Goal: Task Accomplishment & Management: Use online tool/utility

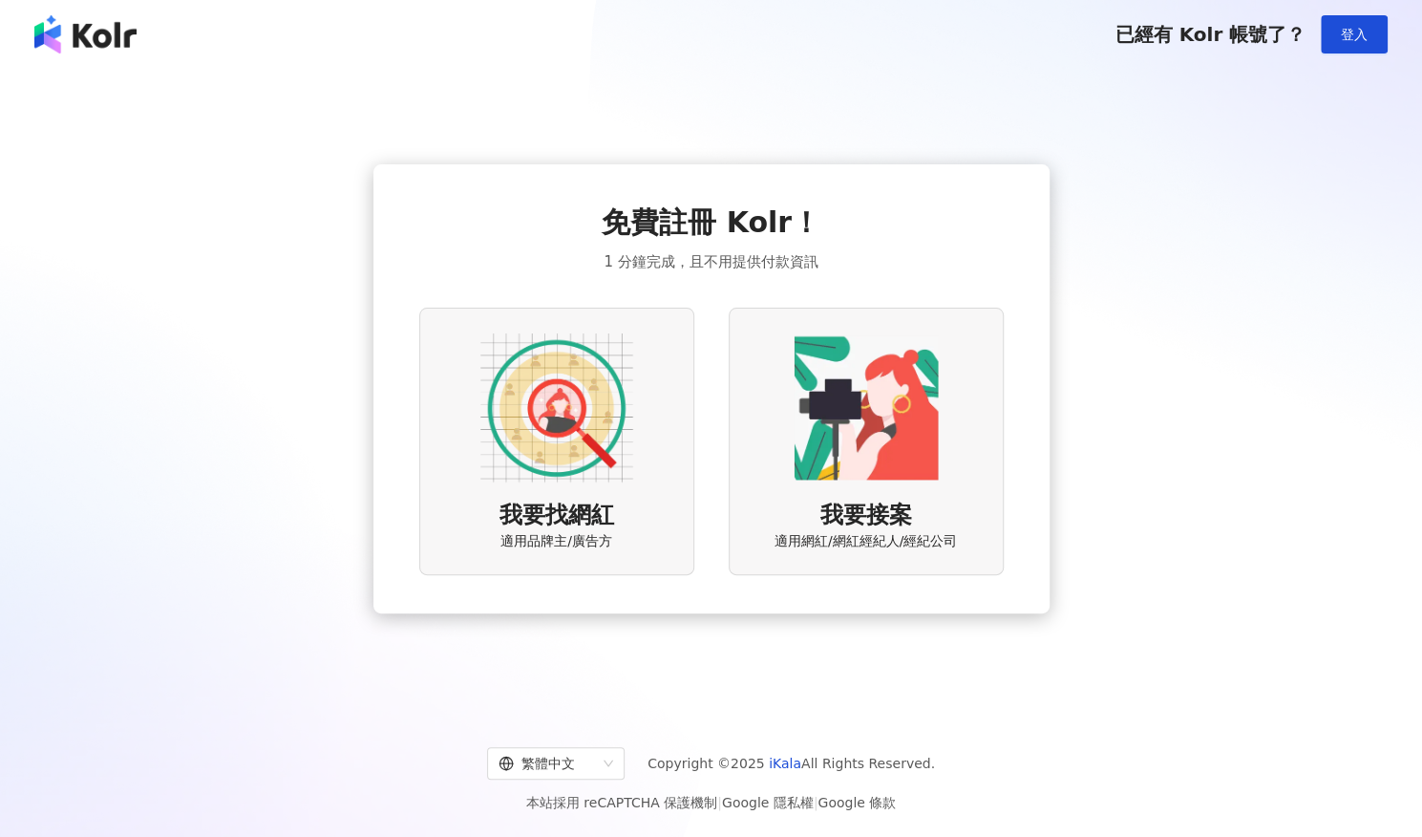
click at [581, 431] on img at bounding box center [556, 407] width 153 height 153
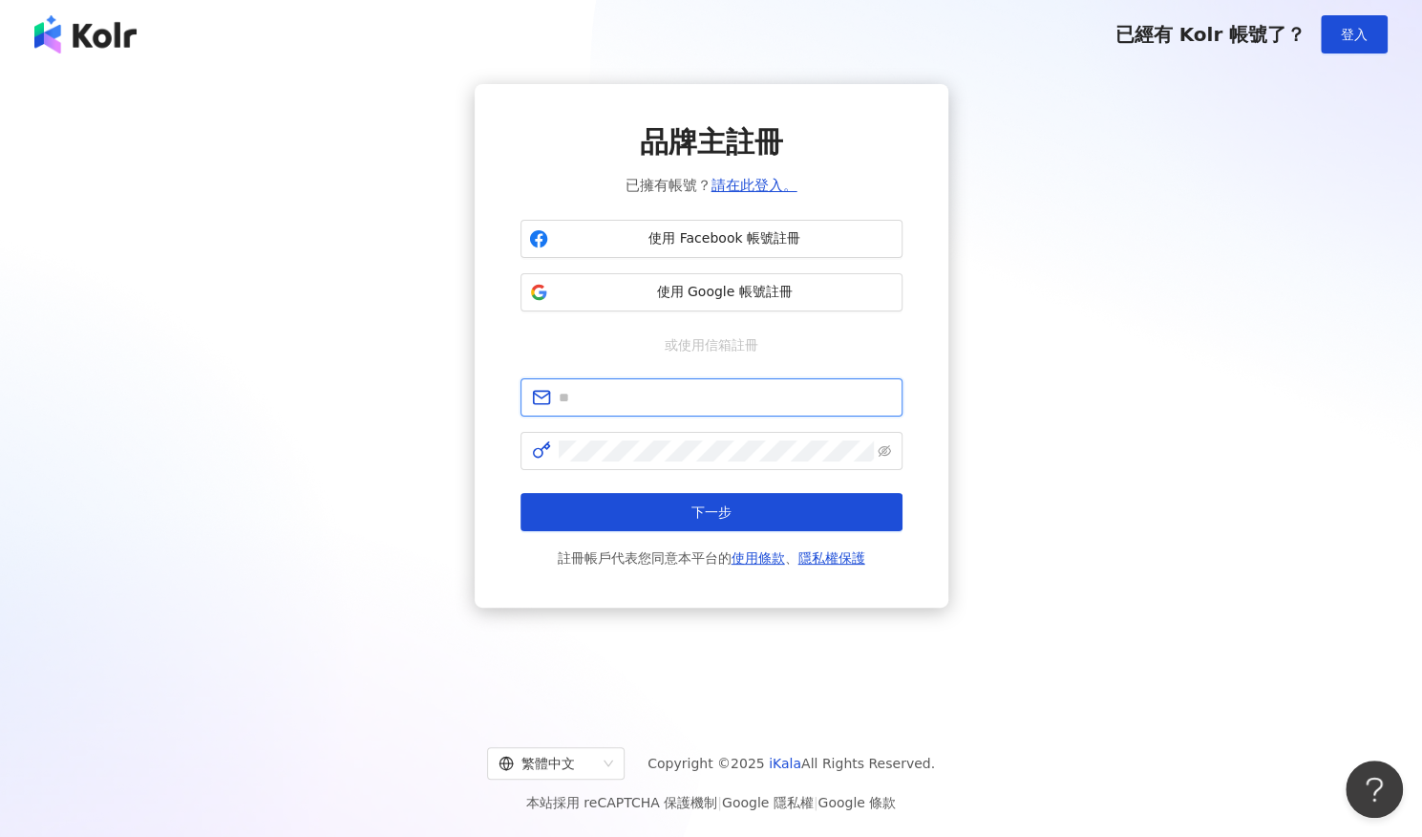
click at [656, 406] on input "text" at bounding box center [725, 397] width 332 height 21
type input "**********"
click at [779, 408] on span "**********" at bounding box center [712, 397] width 382 height 38
click at [787, 395] on input "**********" at bounding box center [725, 397] width 332 height 21
drag, startPoint x: 595, startPoint y: 417, endPoint x: 396, endPoint y: 423, distance: 198.7
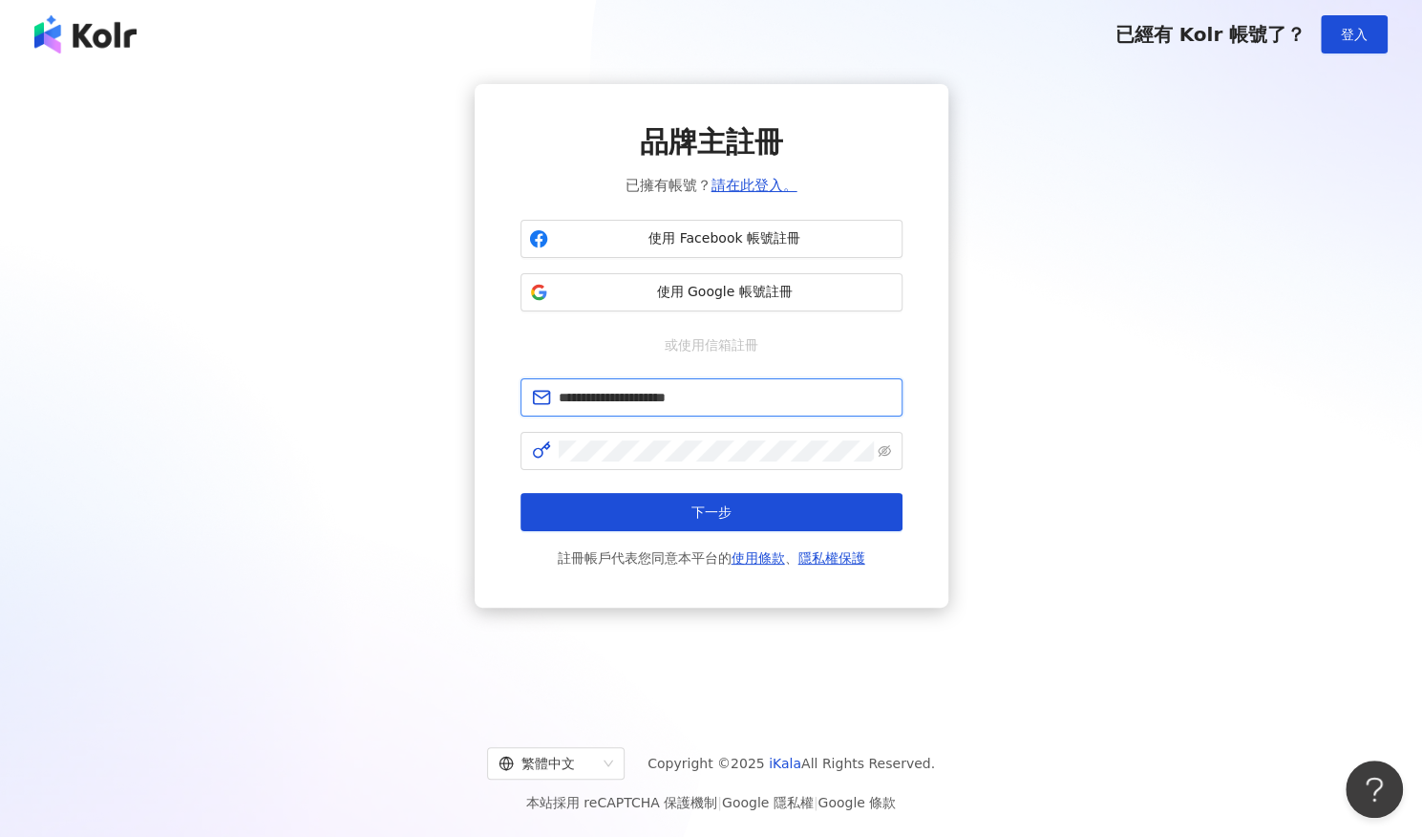
click at [396, 423] on div "**********" at bounding box center [711, 345] width 1376 height 523
click at [574, 404] on input "text" at bounding box center [725, 397] width 332 height 21
type input "**********"
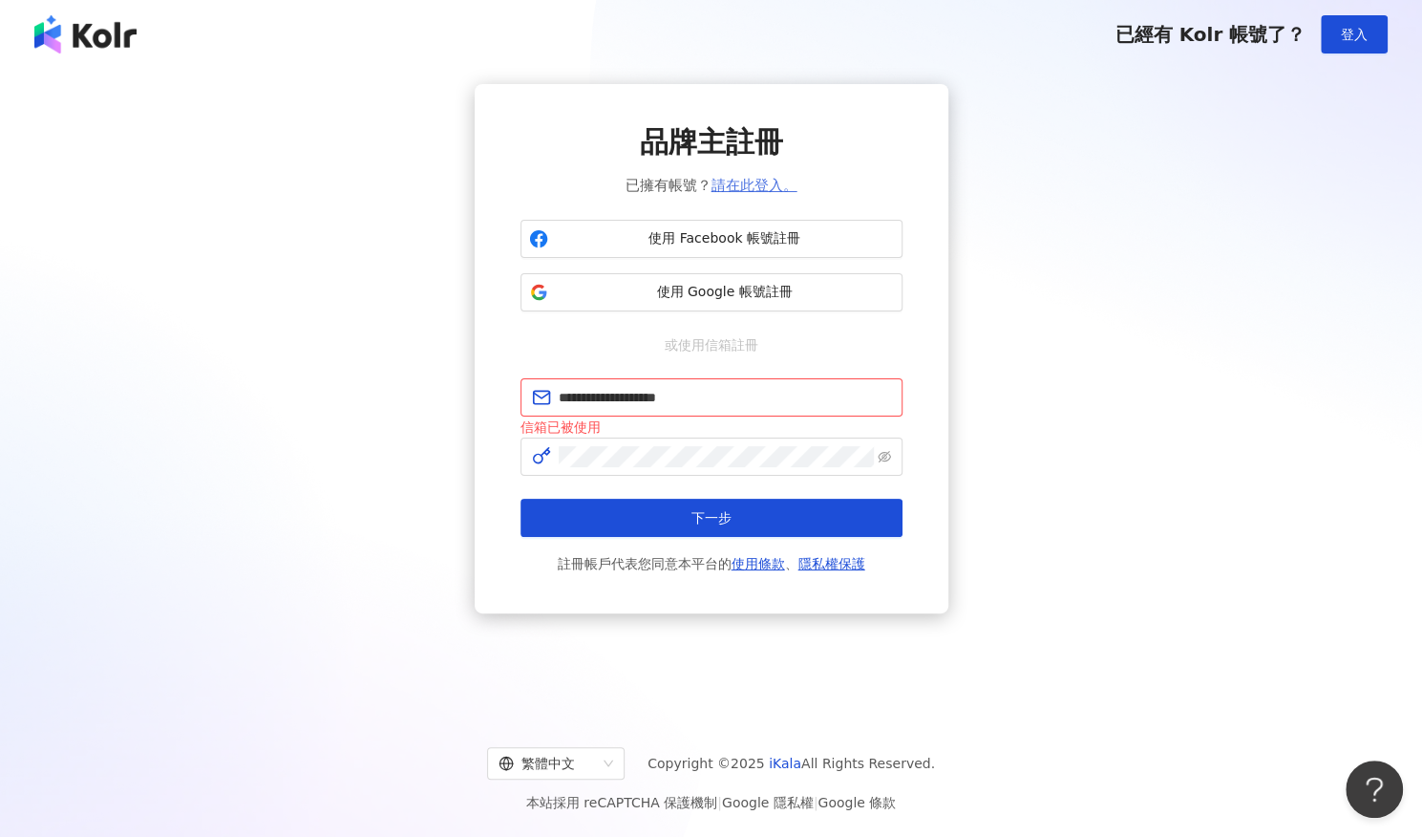
click at [737, 184] on link "請在此登入。" at bounding box center [755, 185] width 86 height 17
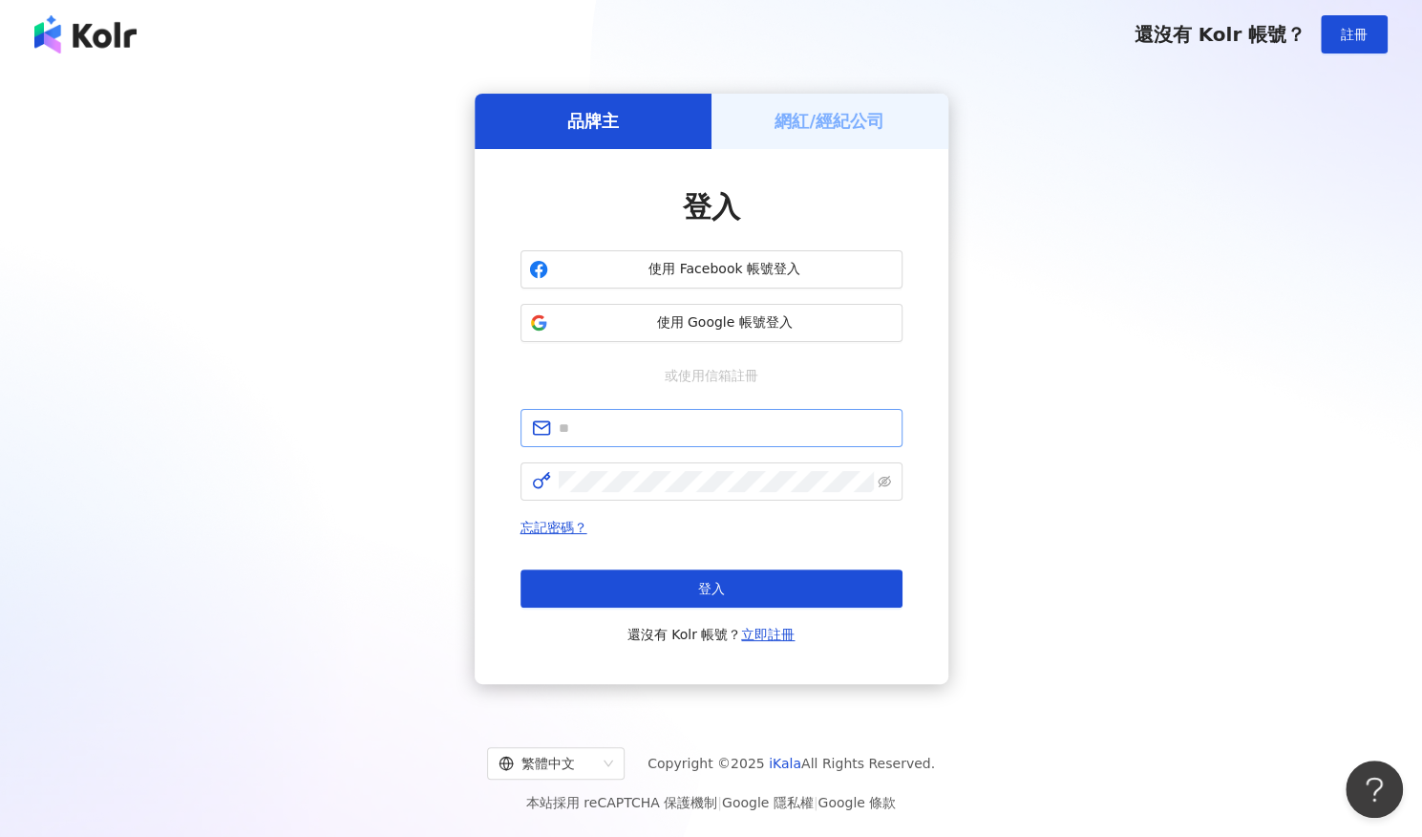
click at [592, 440] on span at bounding box center [712, 428] width 382 height 38
click at [631, 424] on input "text" at bounding box center [725, 427] width 332 height 21
type input "**********"
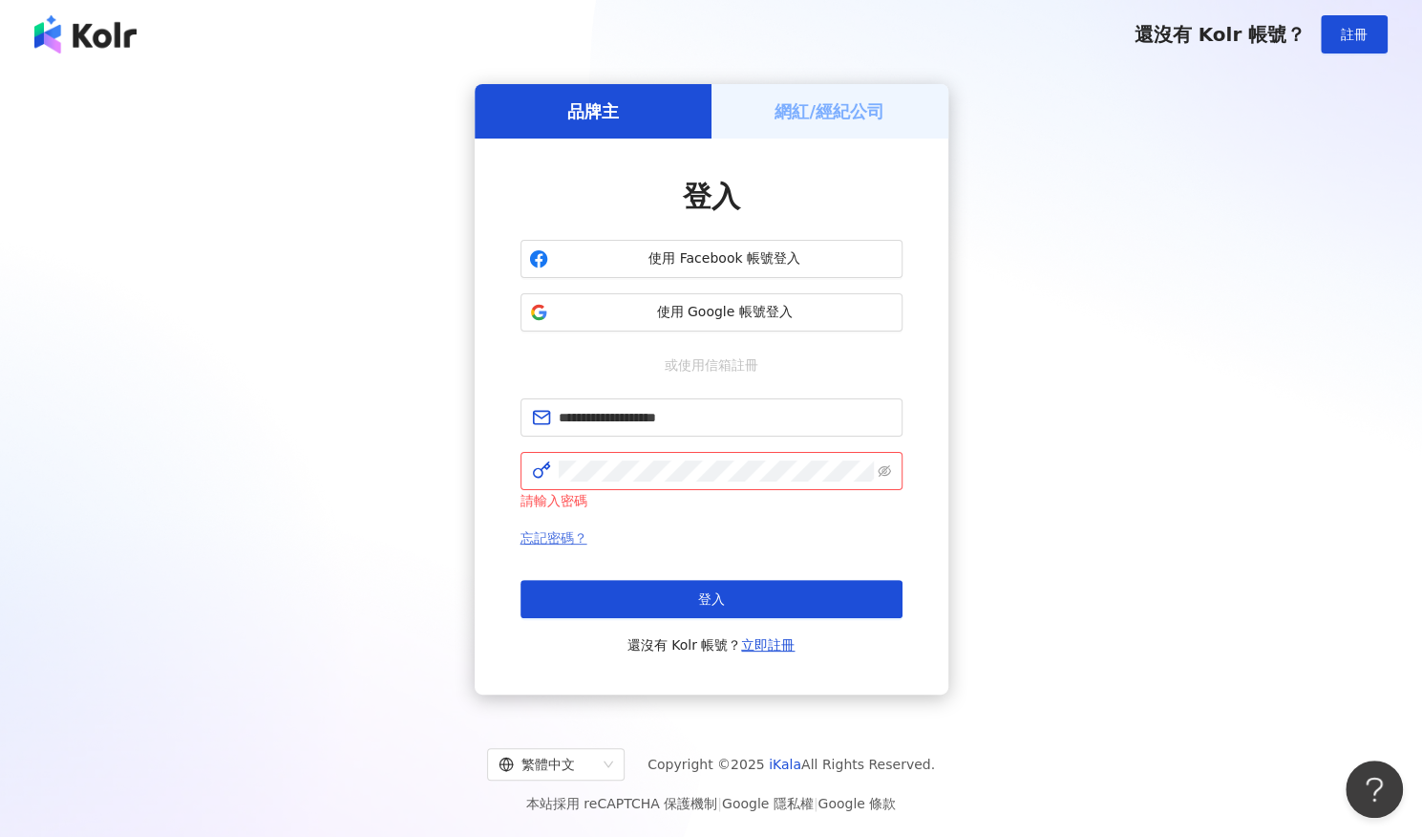
click at [562, 530] on link "忘記密碼？" at bounding box center [554, 537] width 67 height 15
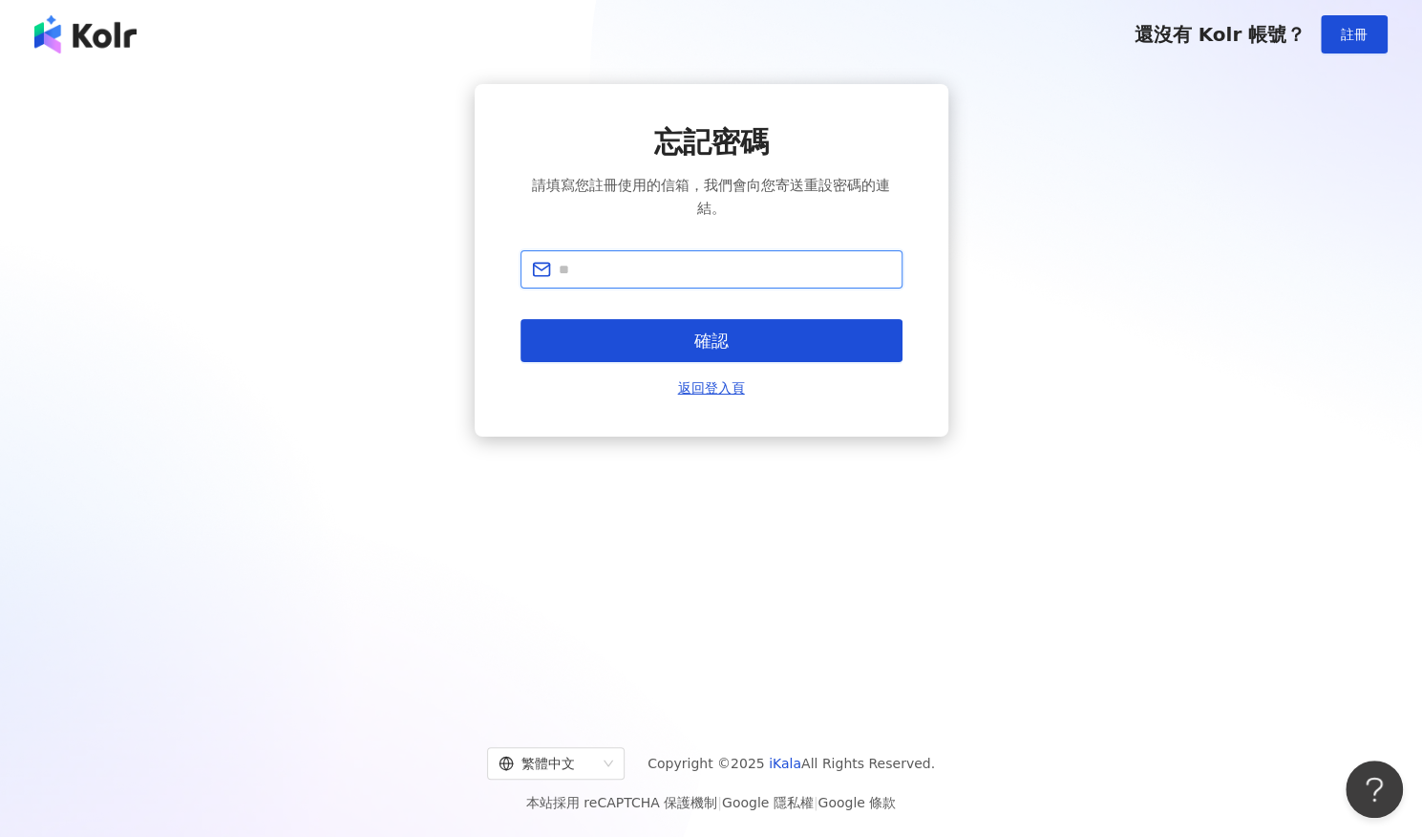
click at [621, 270] on input "text" at bounding box center [725, 269] width 332 height 21
type input "**********"
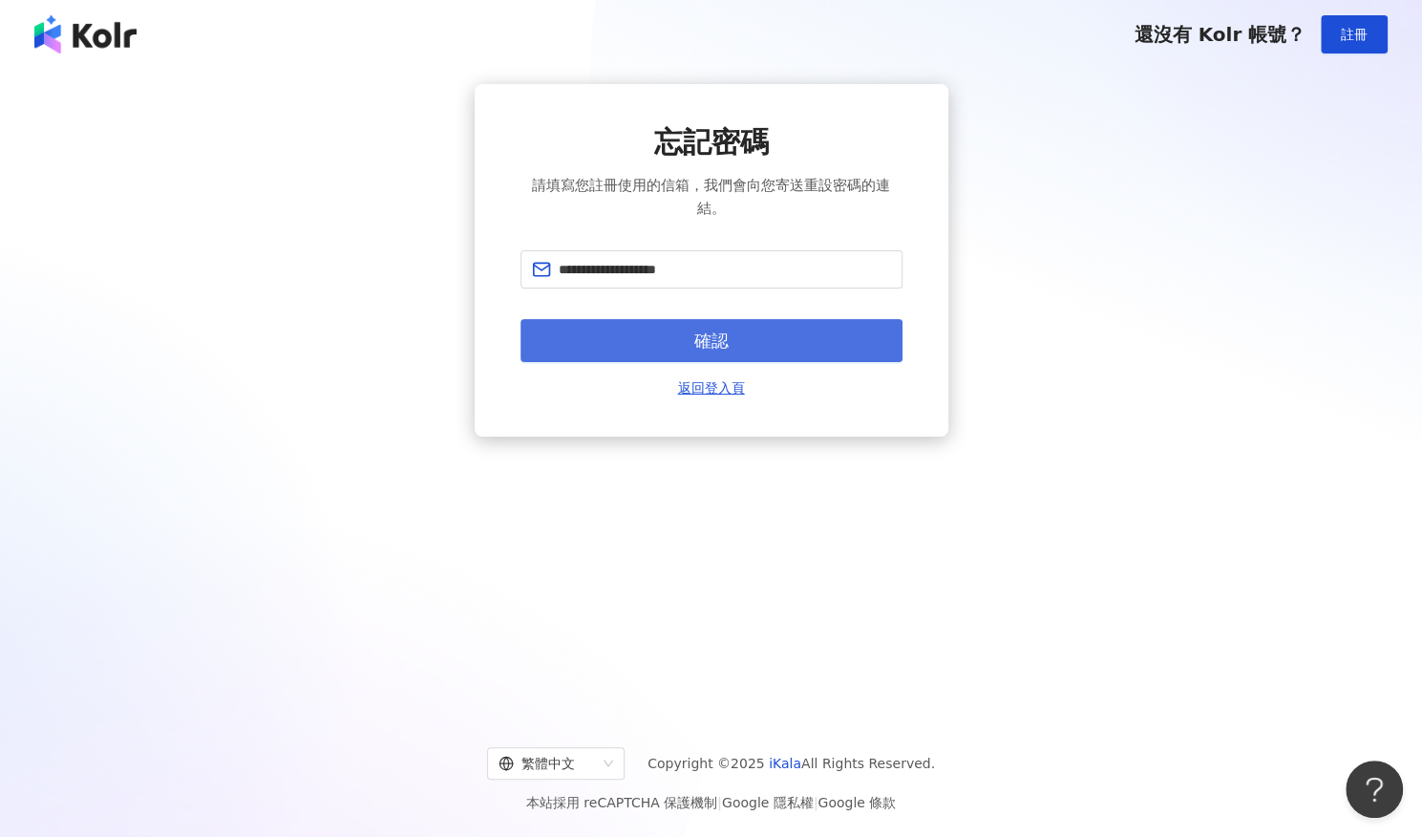
click at [755, 343] on button "確認" at bounding box center [712, 340] width 382 height 43
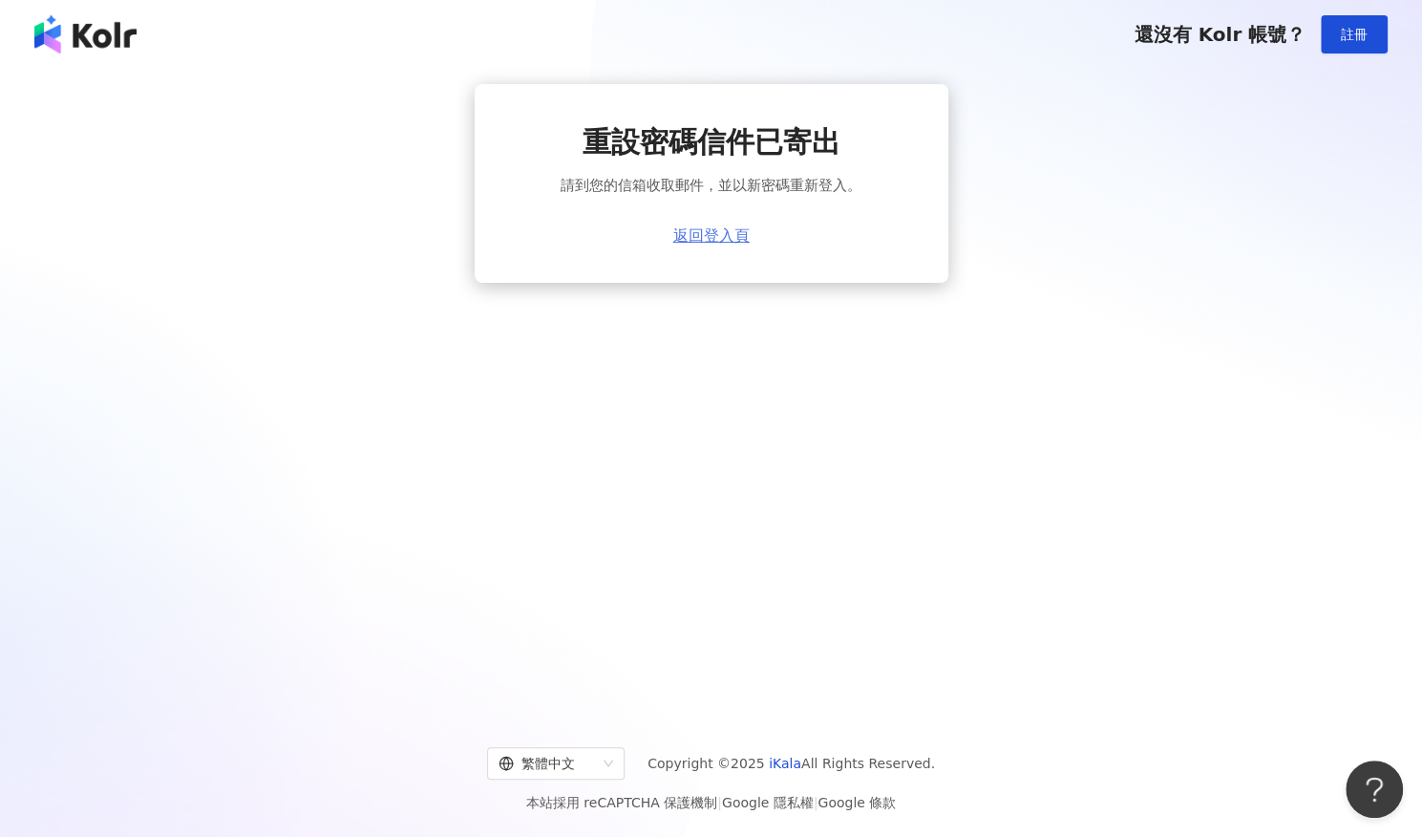
click at [714, 242] on link "返回登入頁" at bounding box center [711, 235] width 76 height 17
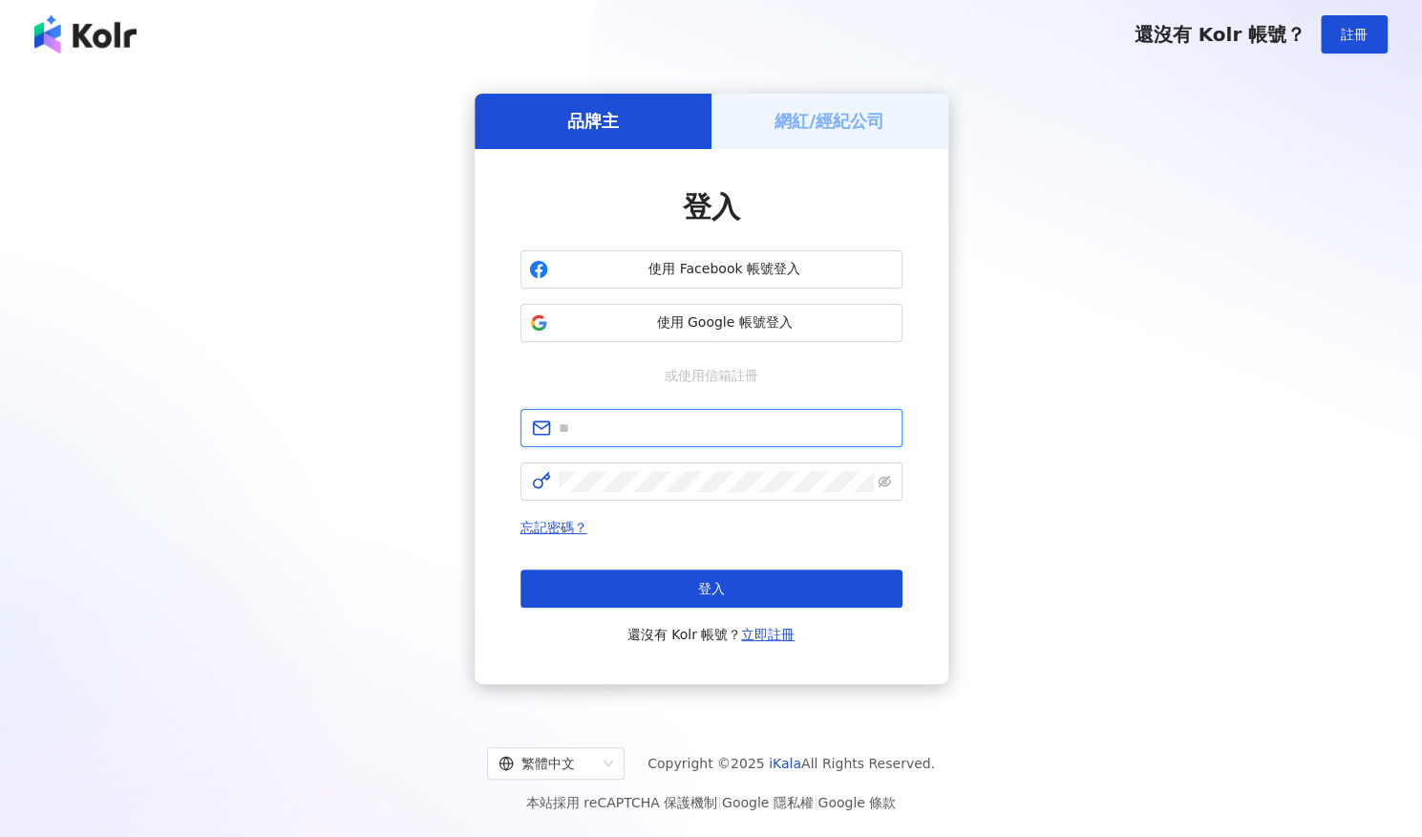
click at [625, 431] on input "text" at bounding box center [725, 427] width 332 height 21
type input "**********"
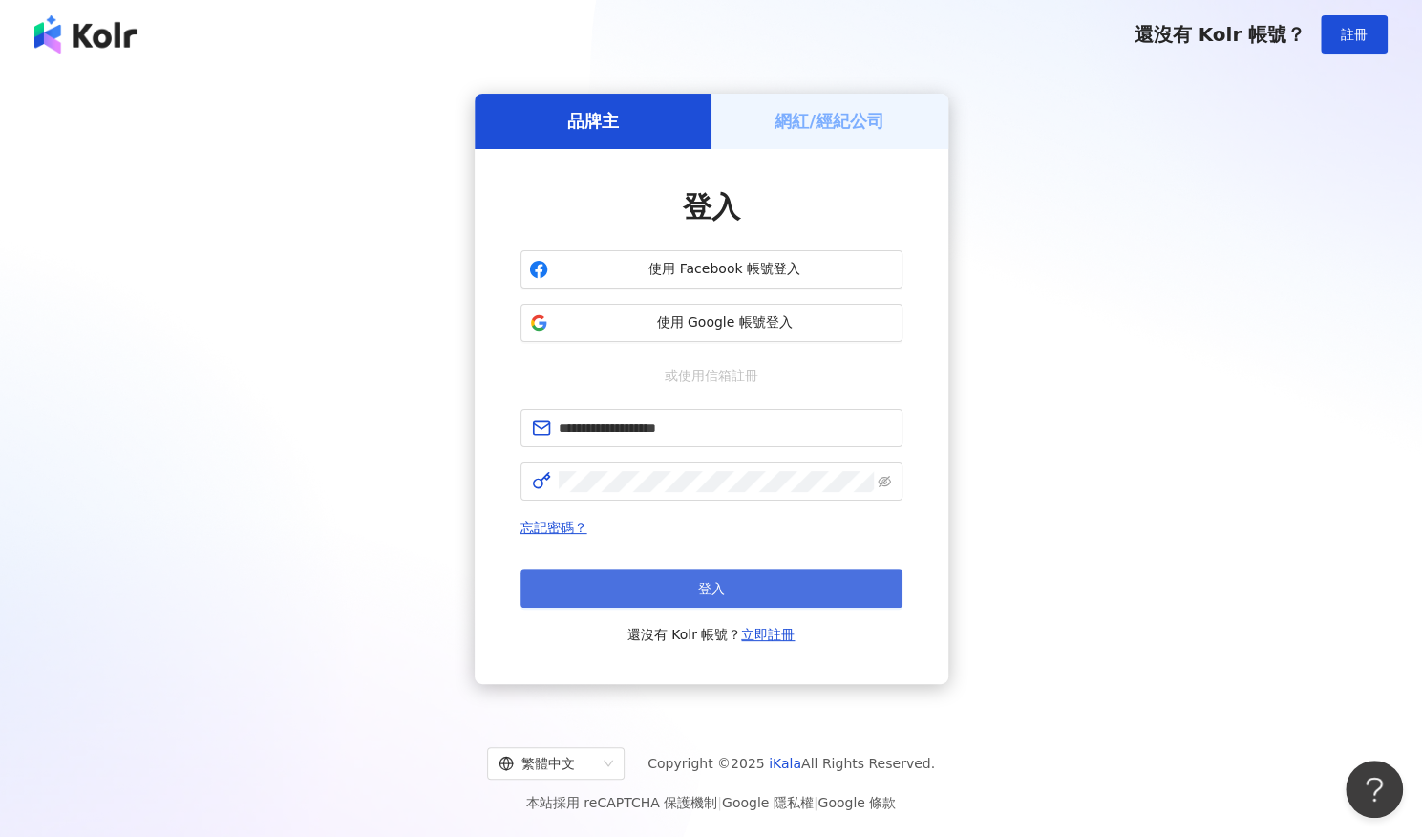
click at [716, 581] on span "登入" at bounding box center [711, 588] width 27 height 15
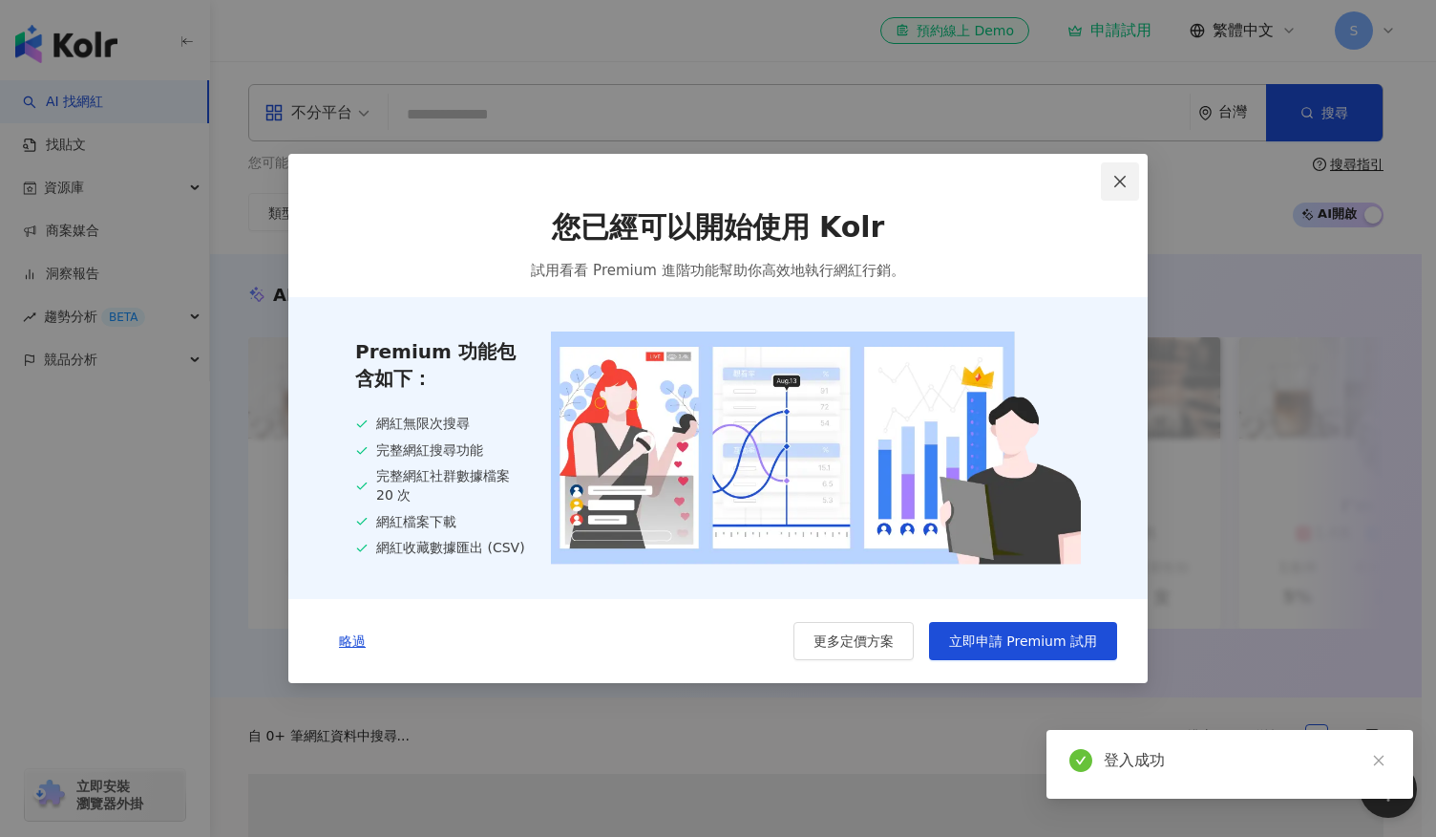
click at [1121, 182] on icon "close" at bounding box center [1120, 181] width 15 height 15
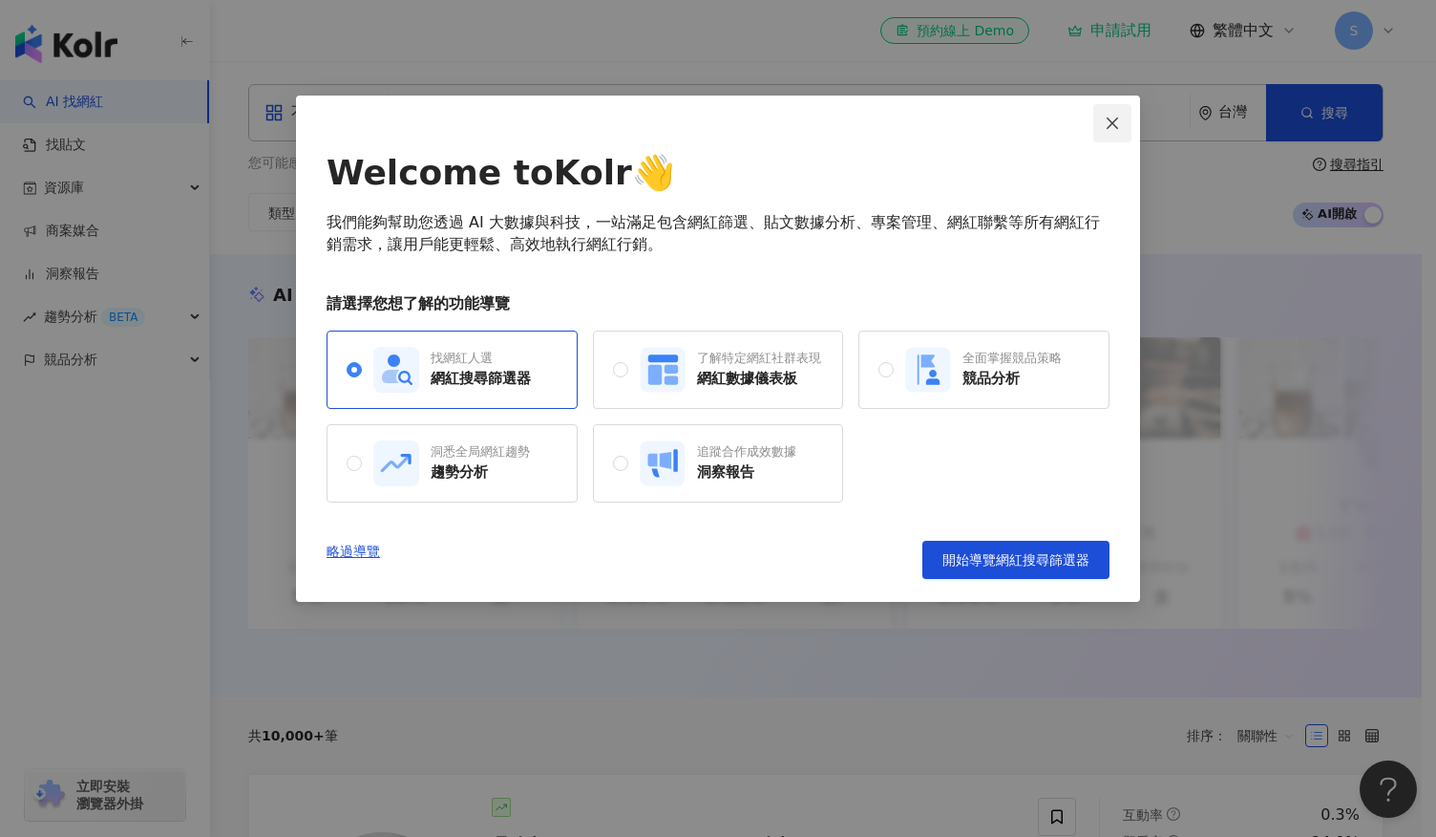
click at [1116, 123] on icon "close" at bounding box center [1112, 123] width 15 height 15
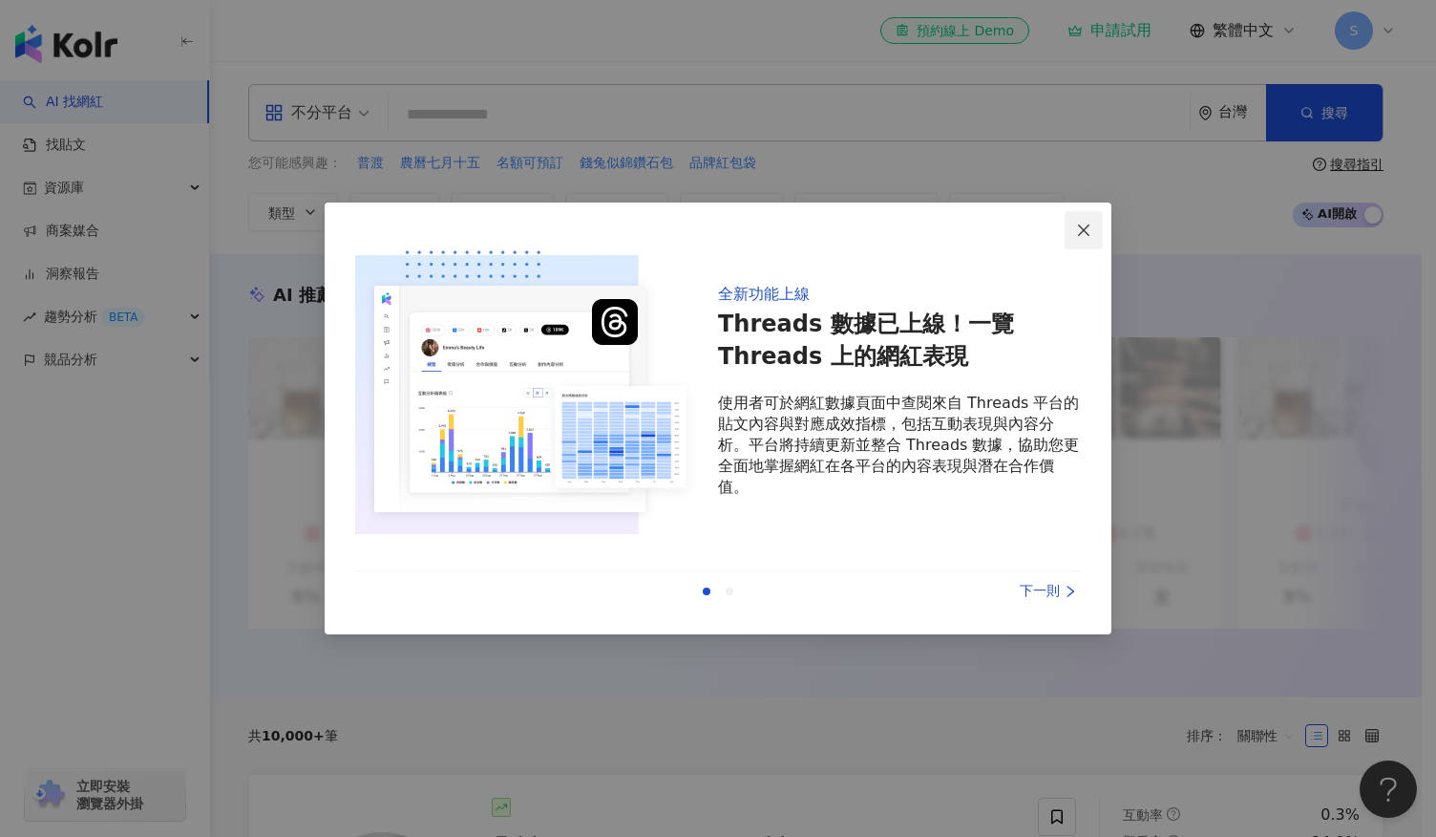
click at [1095, 224] on span "Close" at bounding box center [1084, 230] width 38 height 15
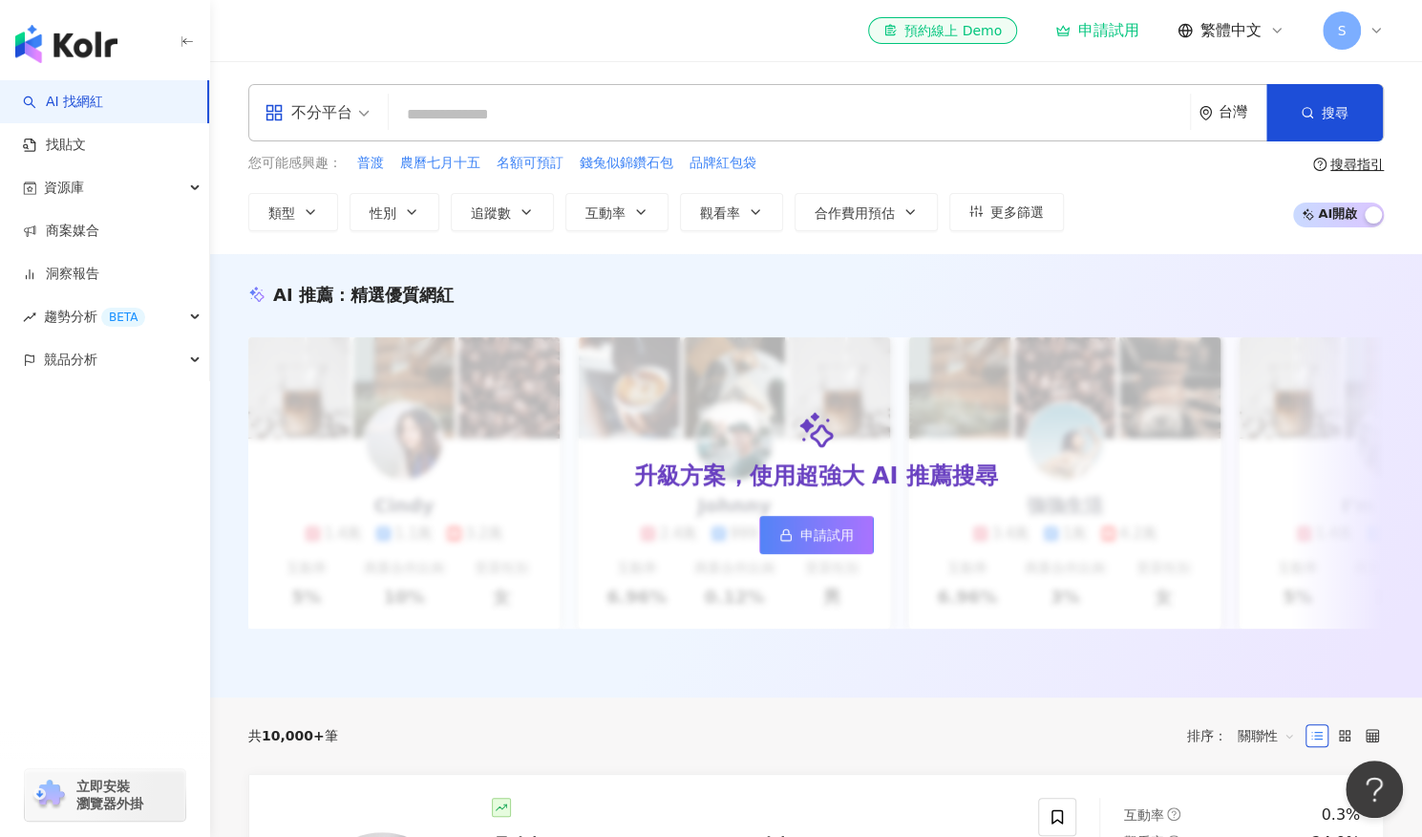
click at [543, 121] on input "search" at bounding box center [789, 114] width 786 height 36
click at [380, 220] on span "性別" at bounding box center [383, 212] width 27 height 15
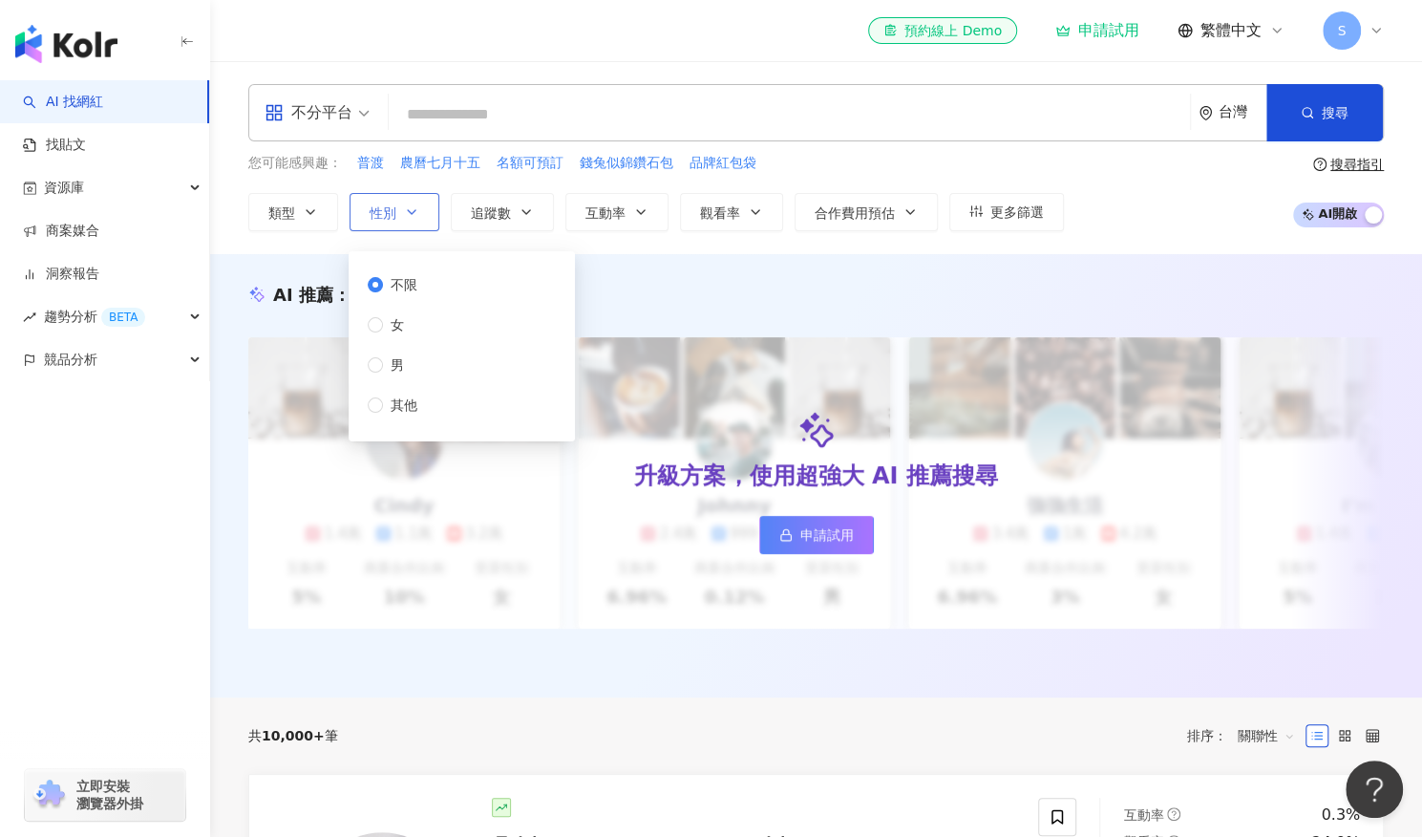
click at [413, 213] on icon "button" at bounding box center [411, 211] width 15 height 15
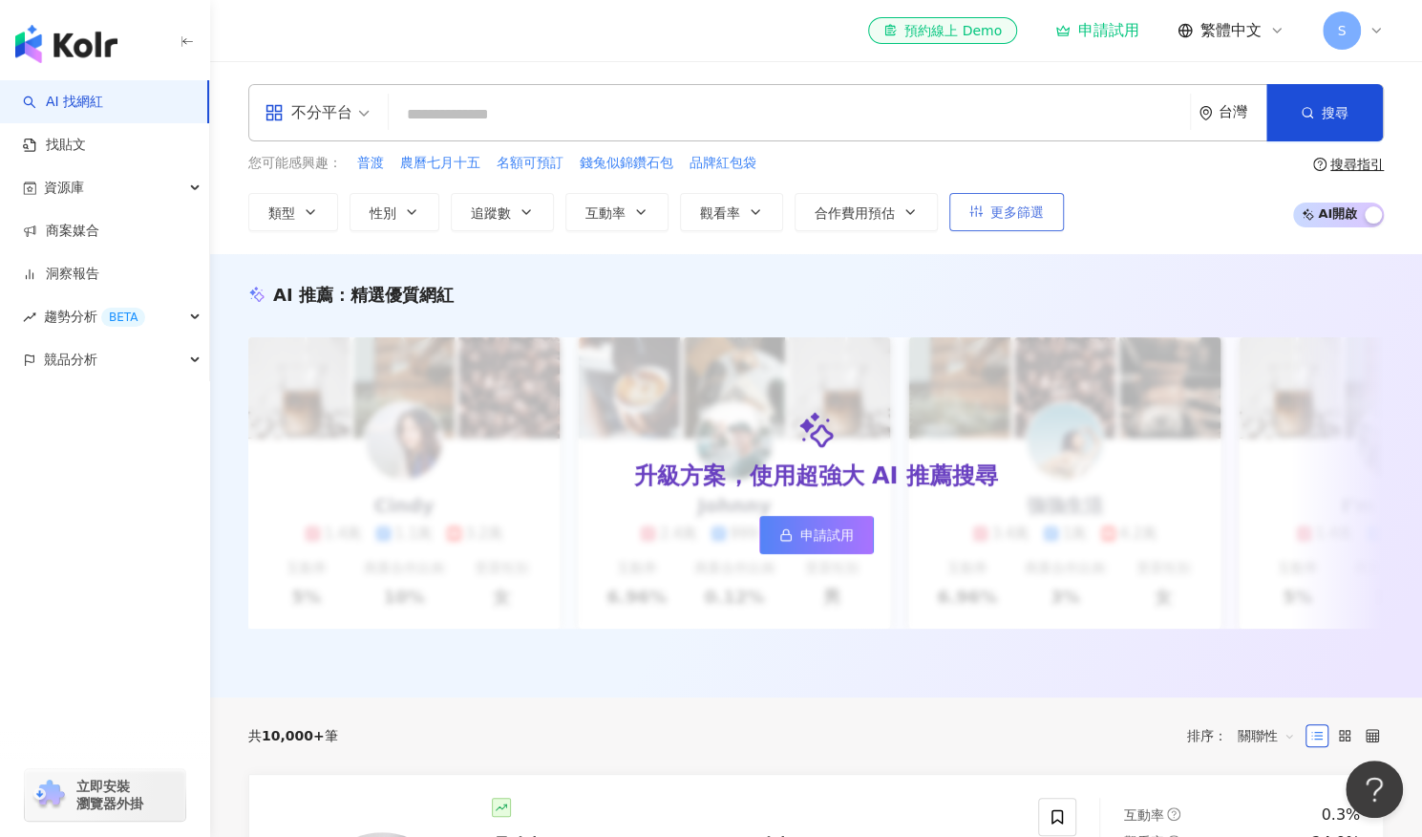
click at [996, 219] on span "更多篩選" at bounding box center [1016, 211] width 53 height 15
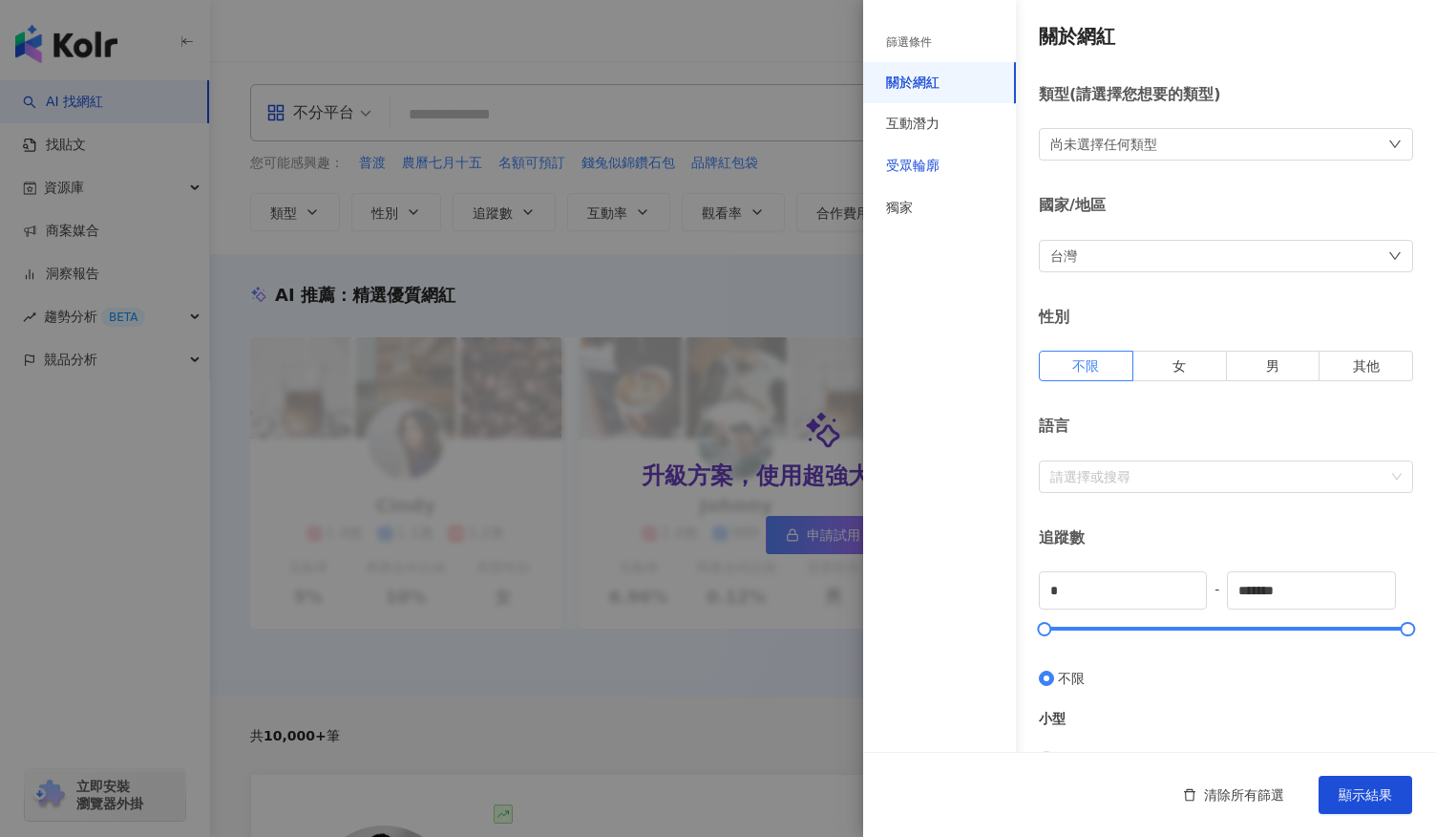
click at [935, 160] on div "受眾輪廓" at bounding box center [912, 166] width 53 height 19
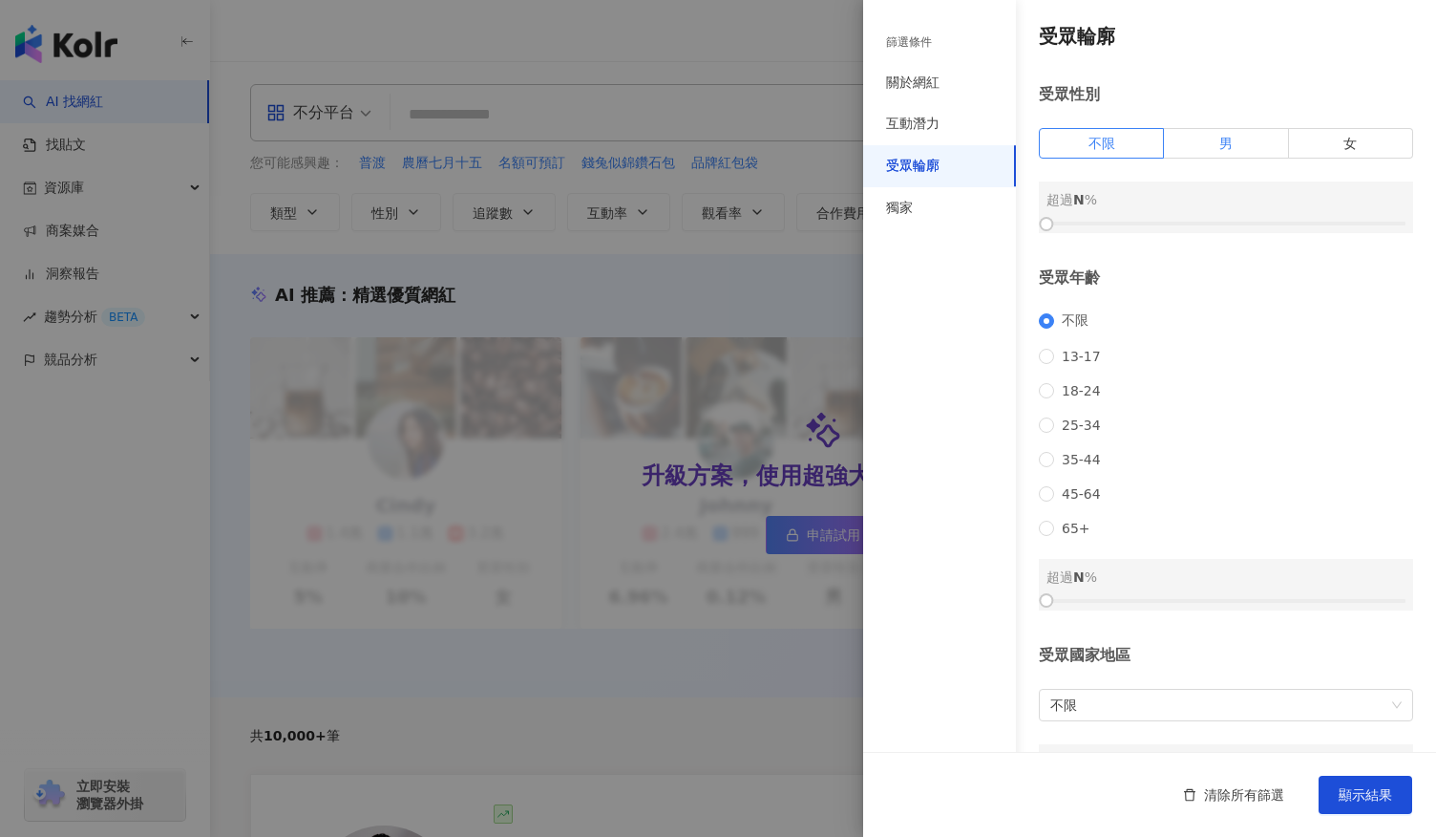
click at [1220, 148] on span "男" at bounding box center [1226, 143] width 13 height 15
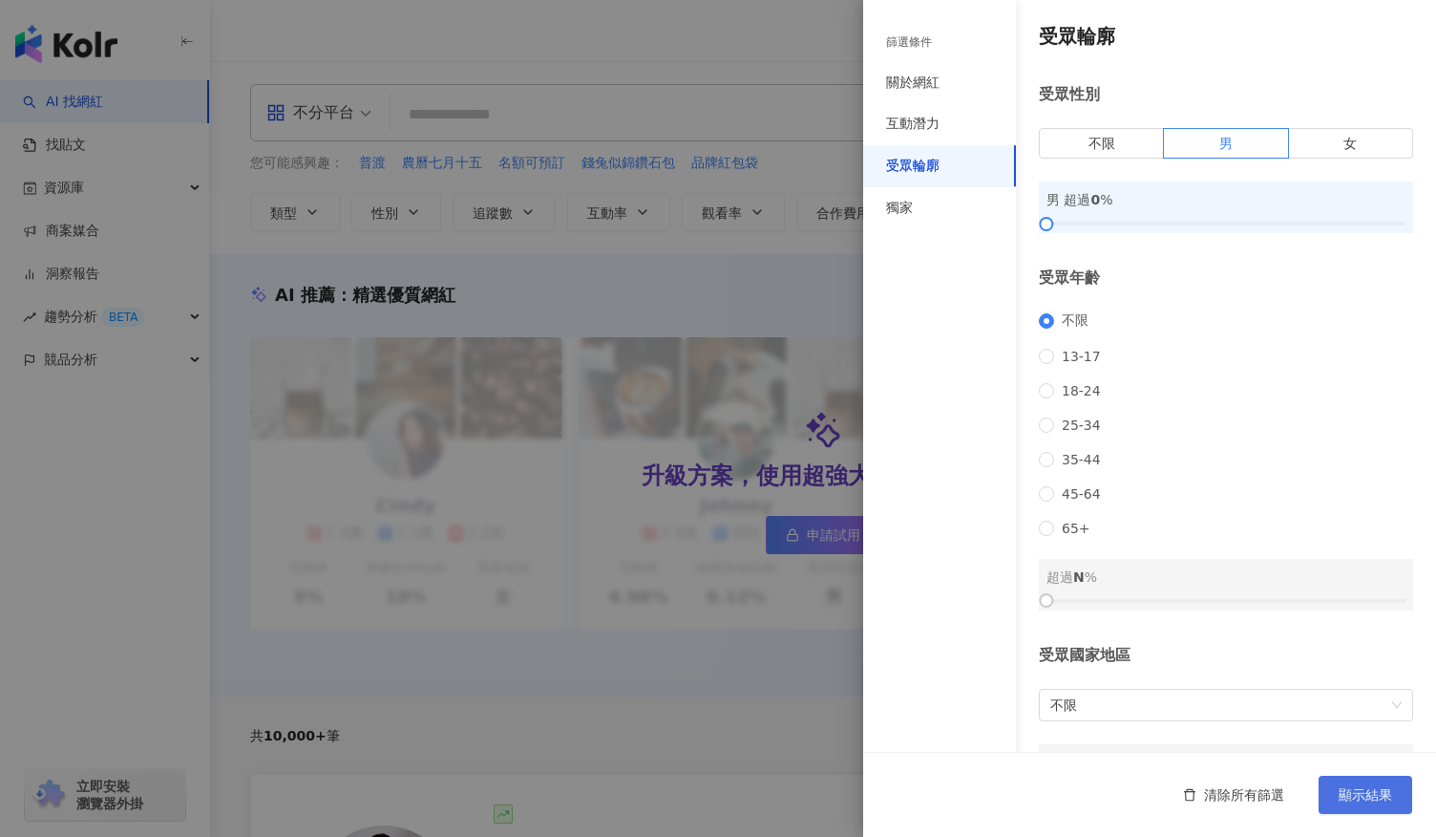
click at [1362, 796] on span "顯示結果" at bounding box center [1365, 794] width 53 height 15
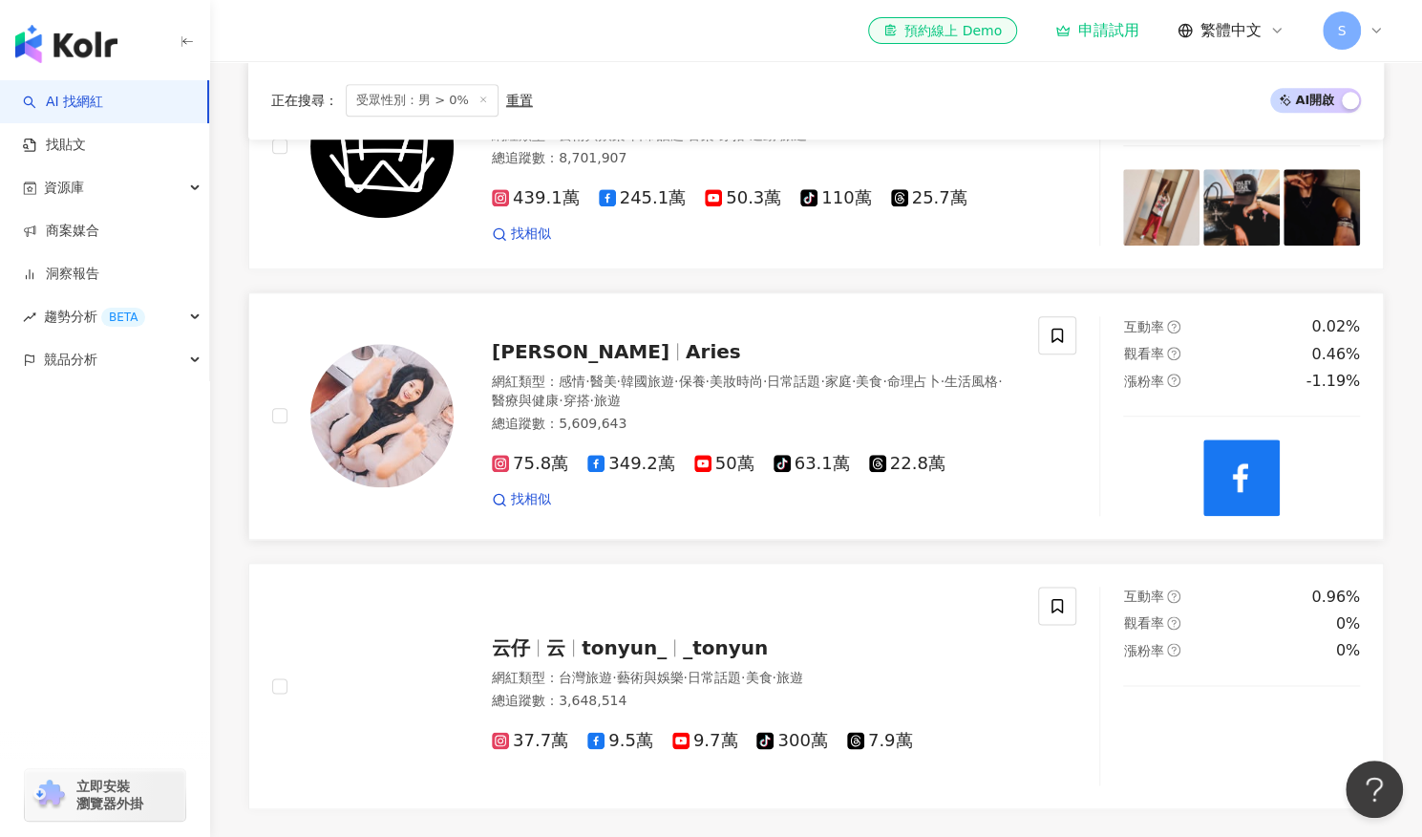
scroll to position [254, 0]
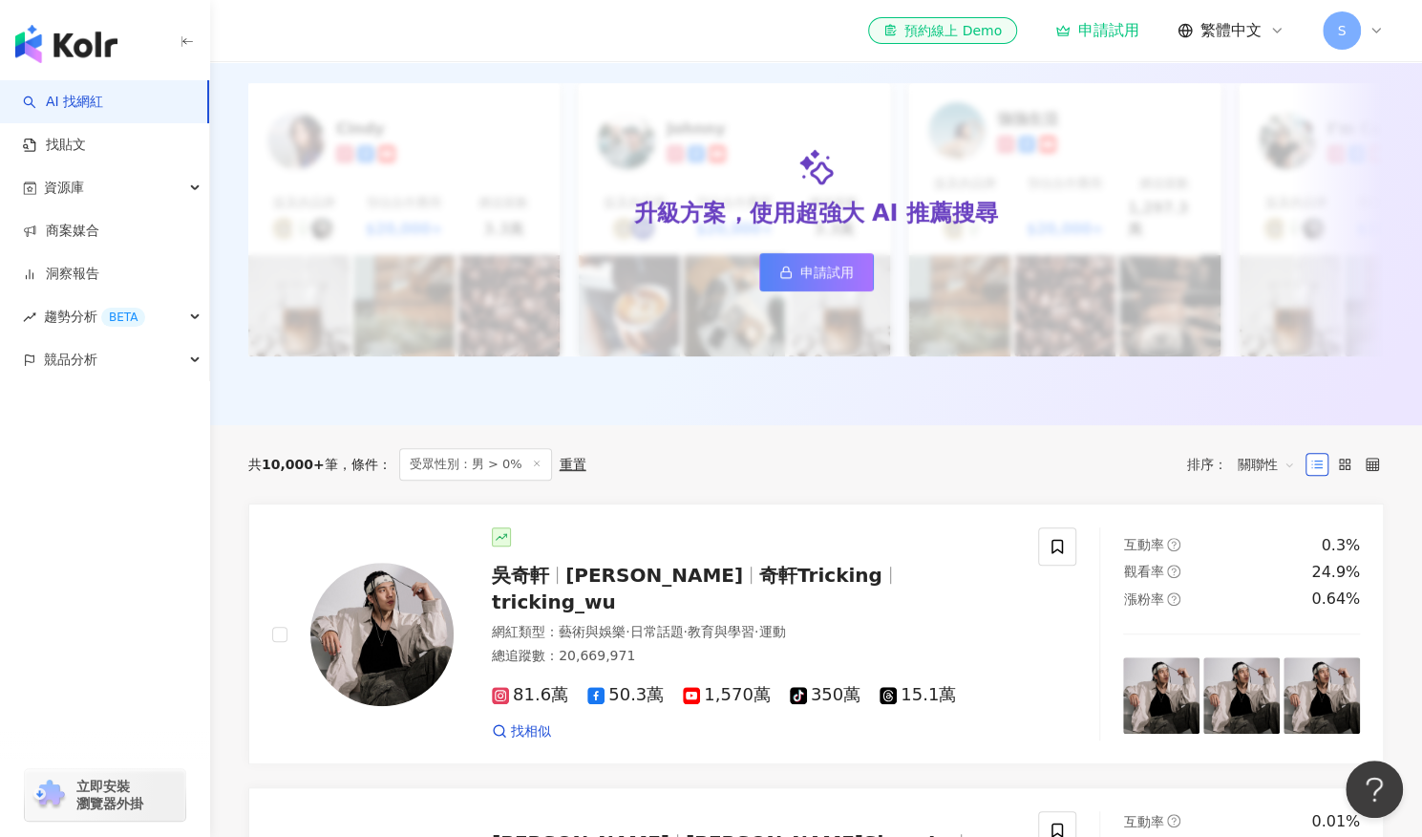
click at [1277, 457] on span "關聯性" at bounding box center [1266, 464] width 57 height 31
click at [1261, 526] on div "追蹤數" at bounding box center [1267, 530] width 48 height 21
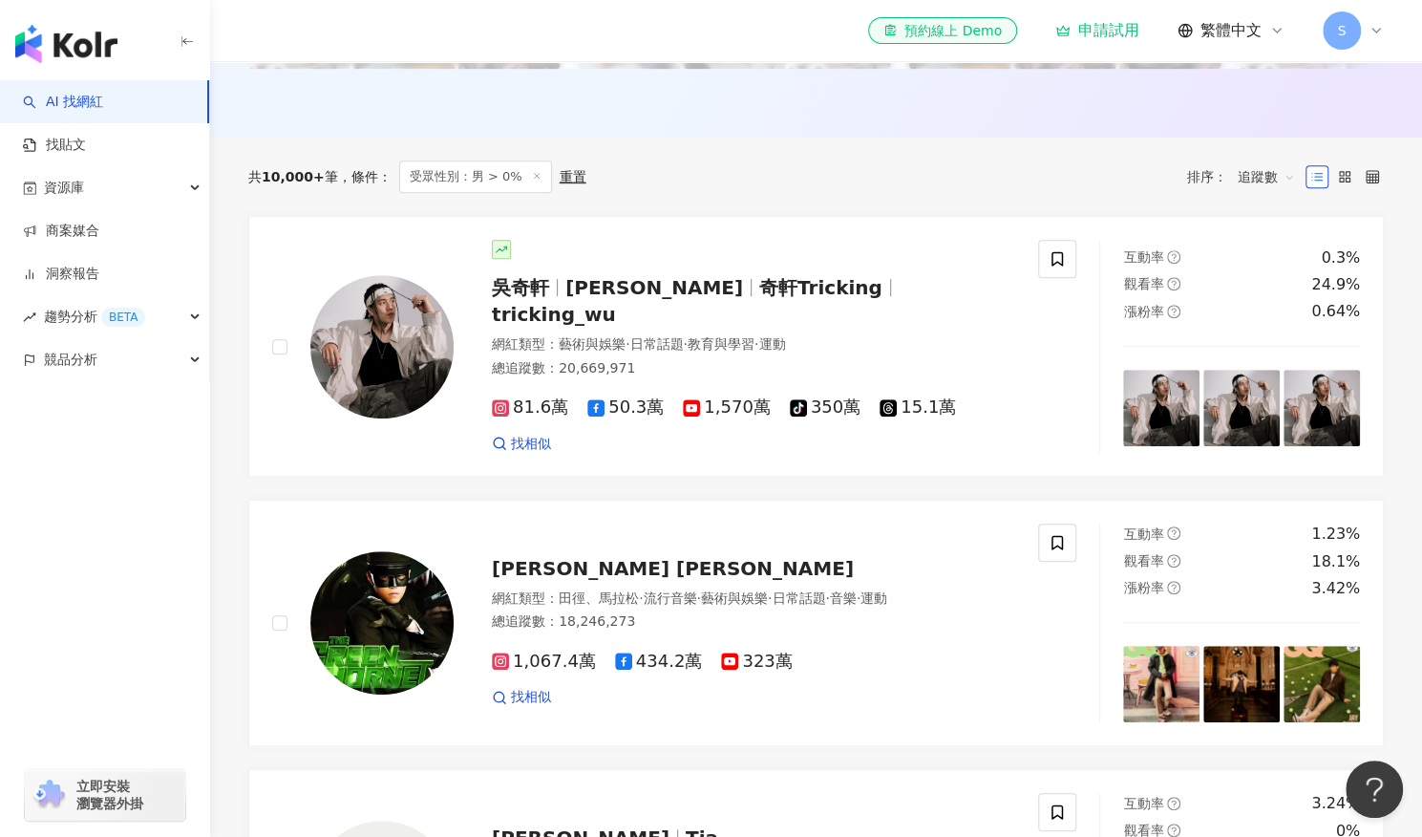
scroll to position [160, 0]
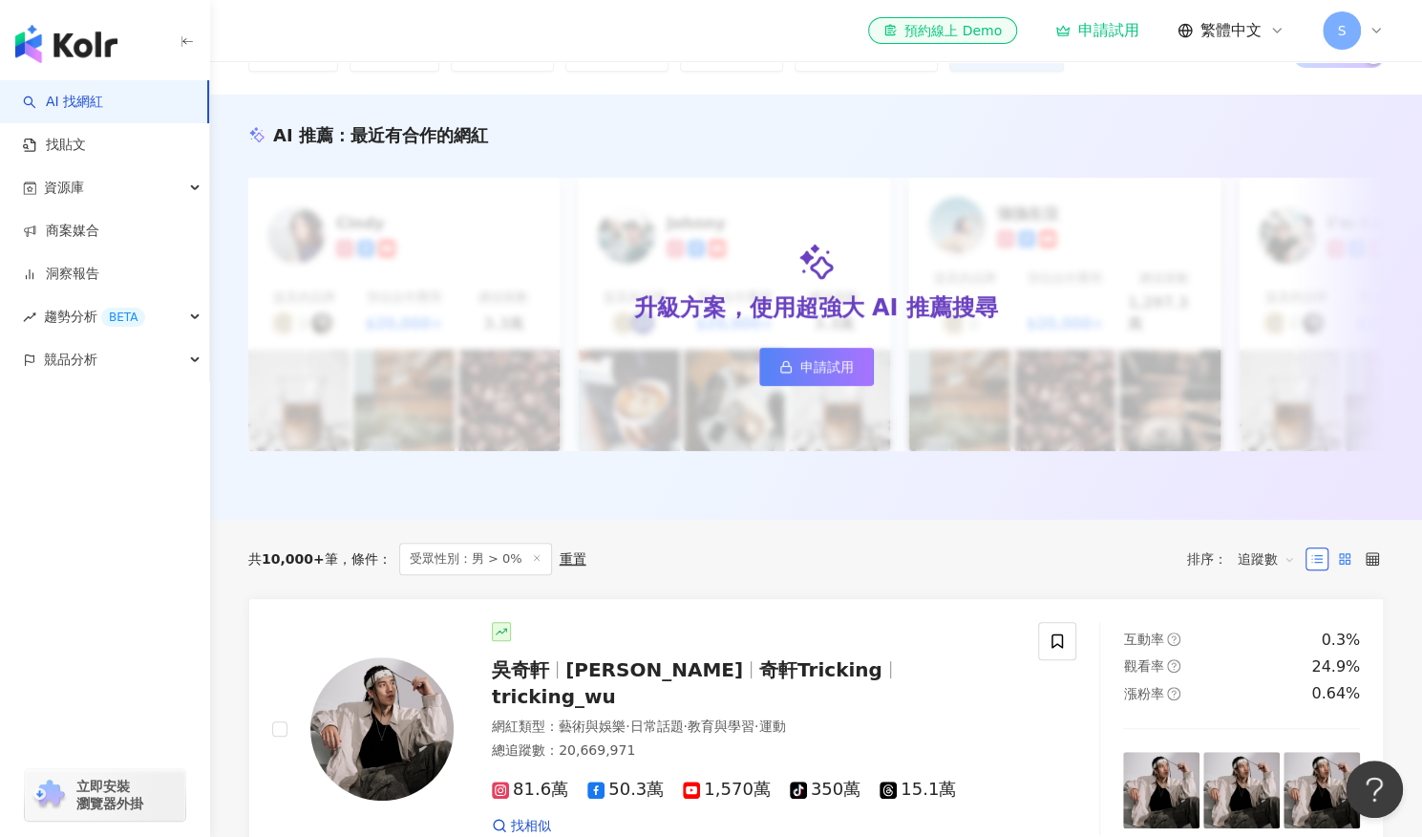
click at [1351, 557] on label at bounding box center [1344, 558] width 23 height 23
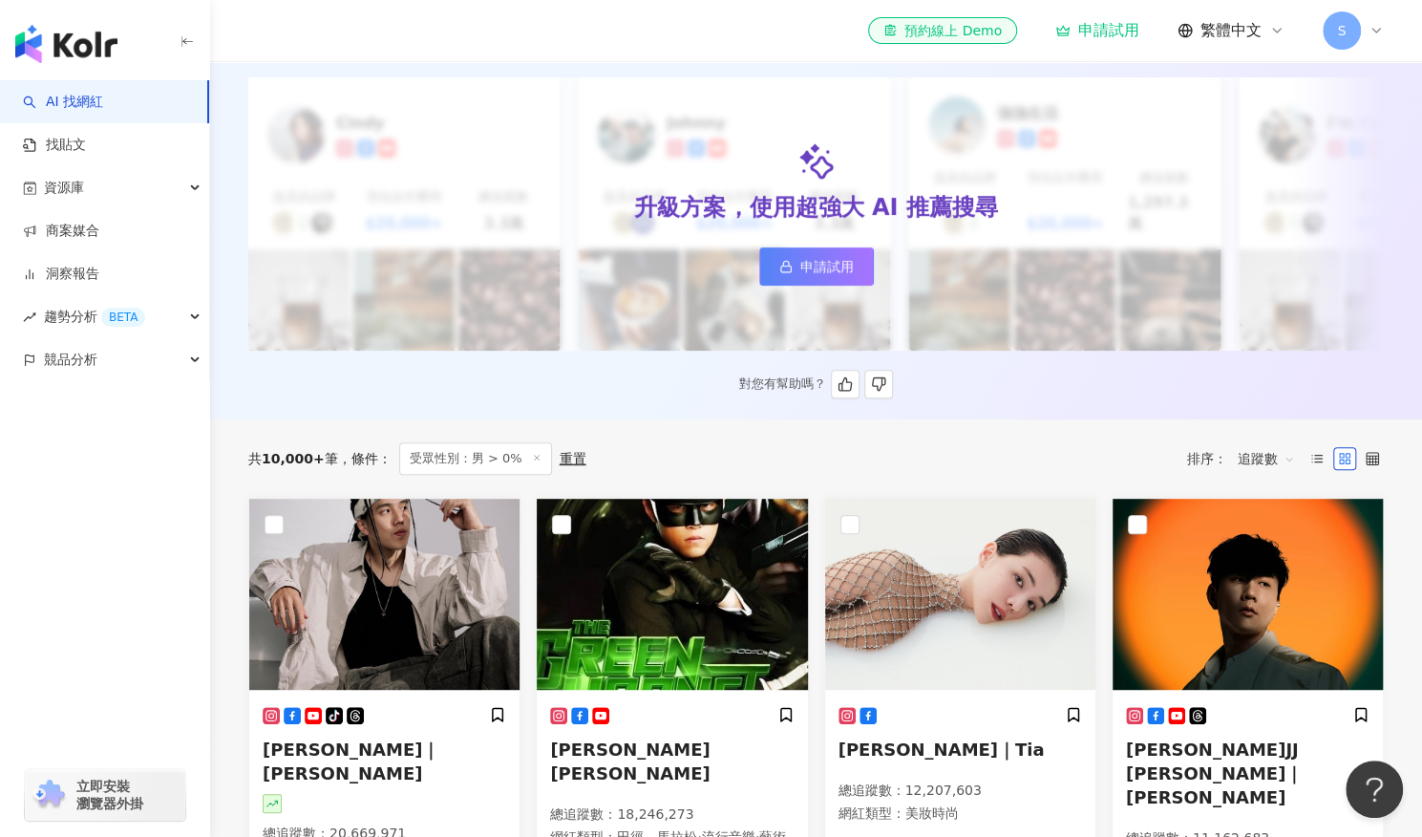
scroll to position [0, 0]
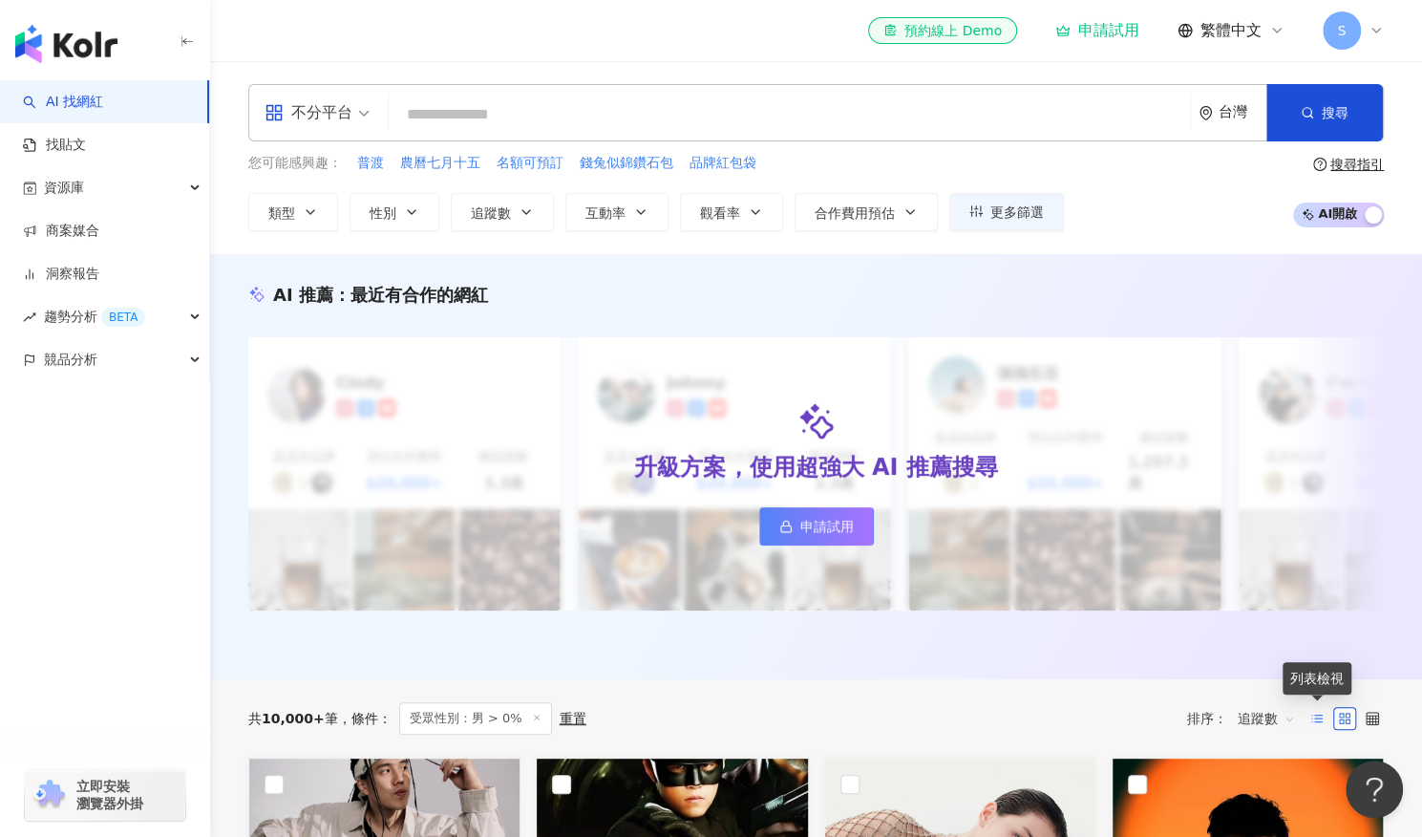
click at [1312, 712] on icon at bounding box center [1316, 718] width 13 height 13
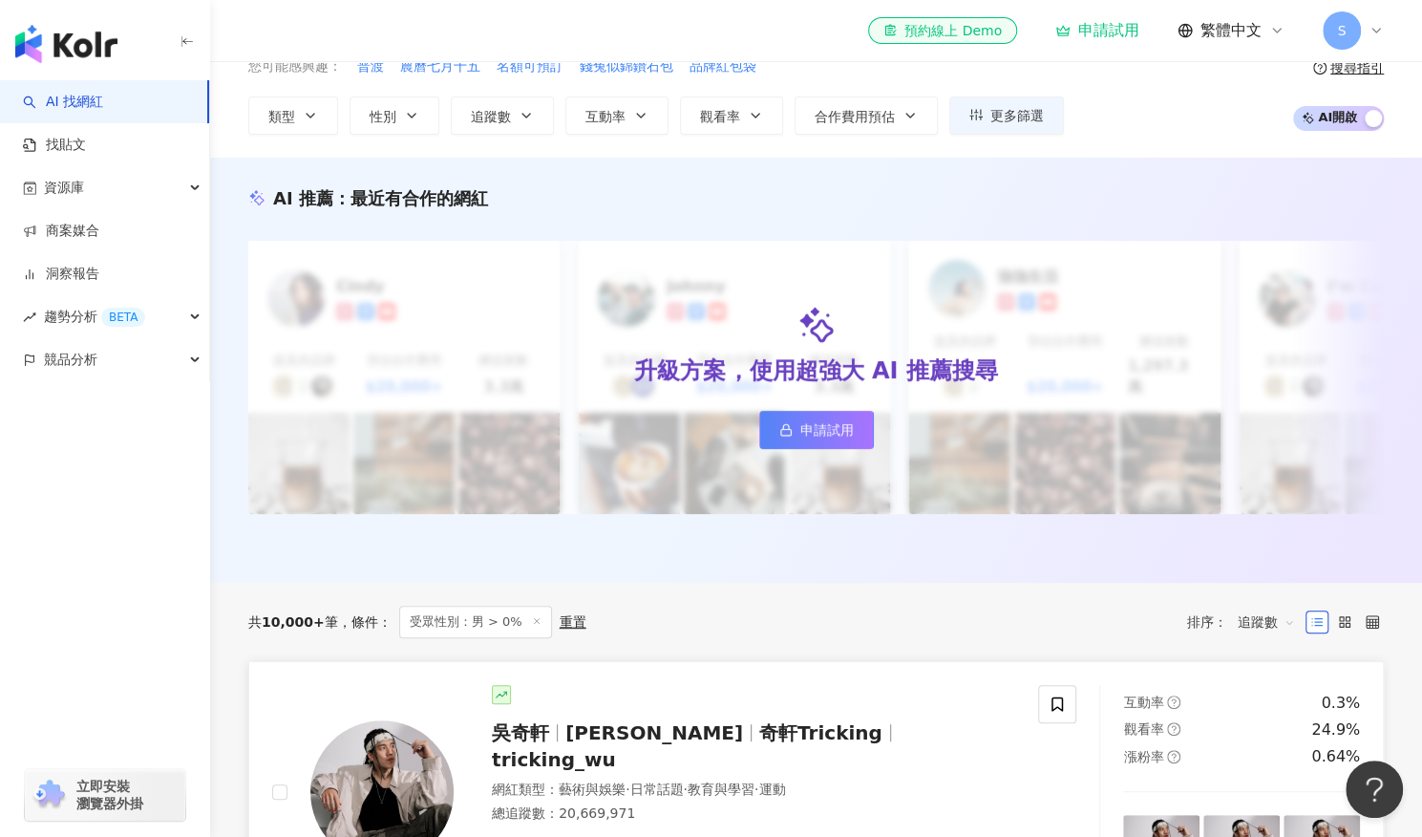
scroll to position [127, 0]
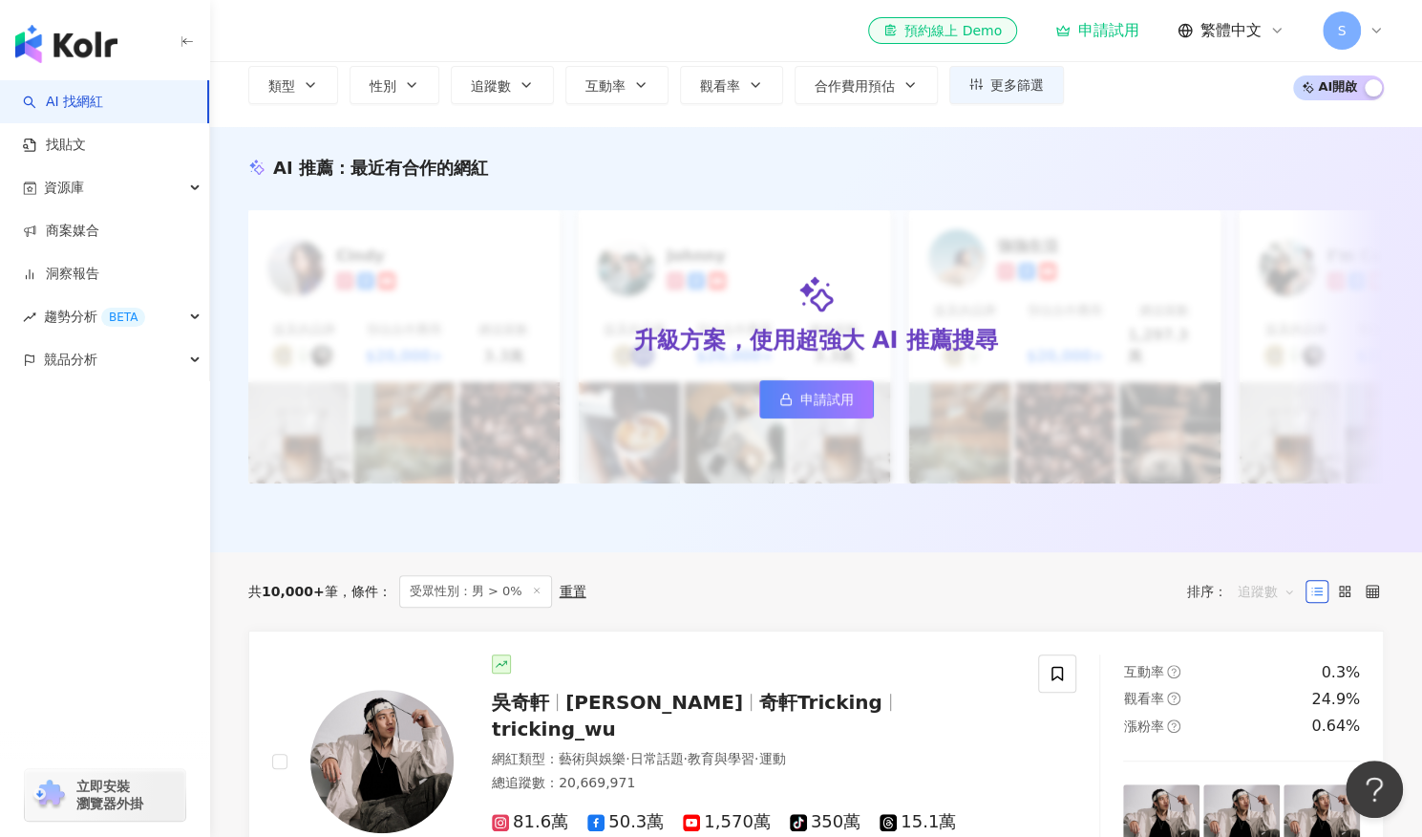
click at [1270, 595] on span "追蹤數" at bounding box center [1266, 591] width 57 height 31
click at [501, 592] on span "受眾性別：男 > 0%" at bounding box center [475, 591] width 153 height 32
click at [532, 585] on icon at bounding box center [537, 590] width 10 height 10
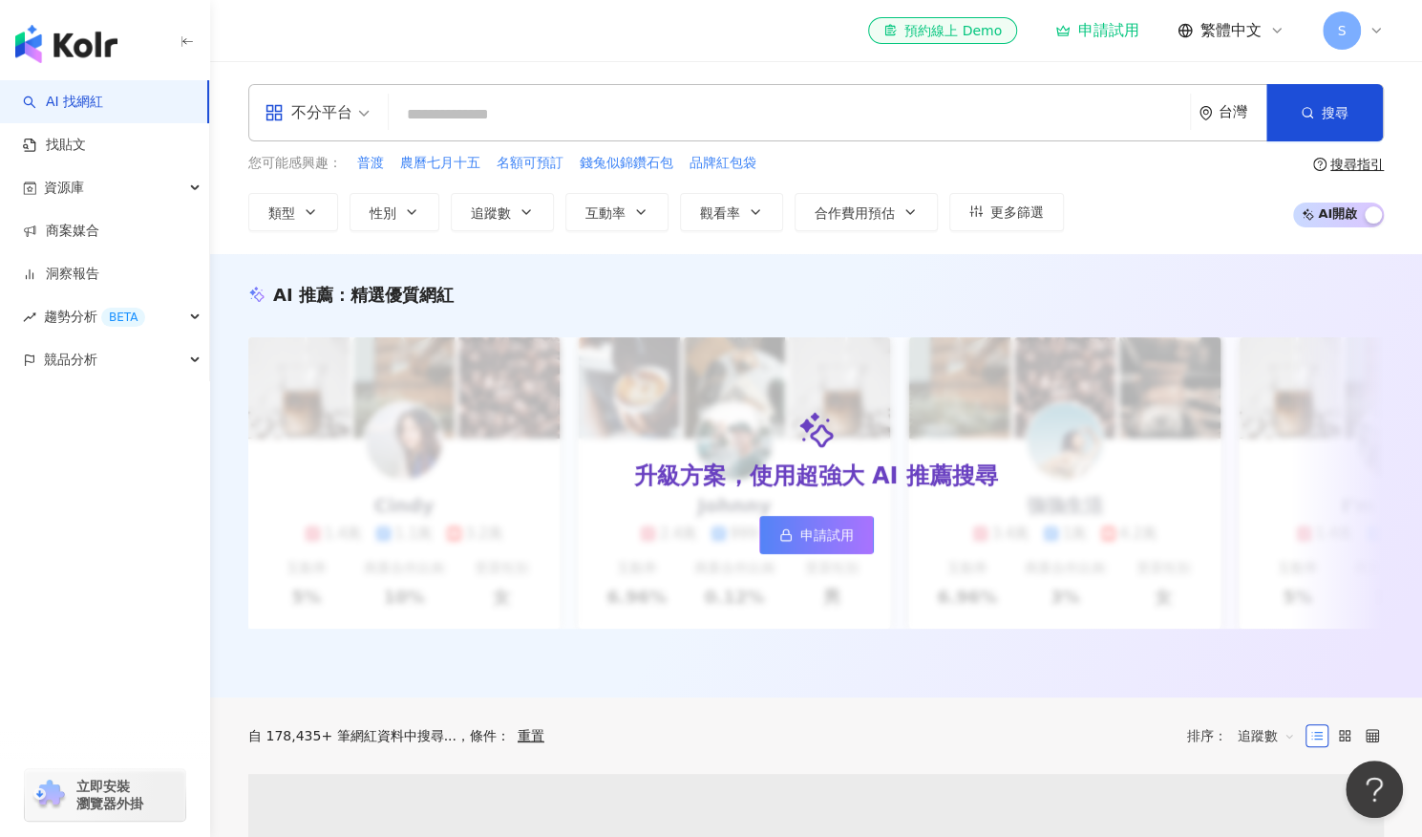
click at [957, 115] on input "search" at bounding box center [789, 114] width 786 height 36
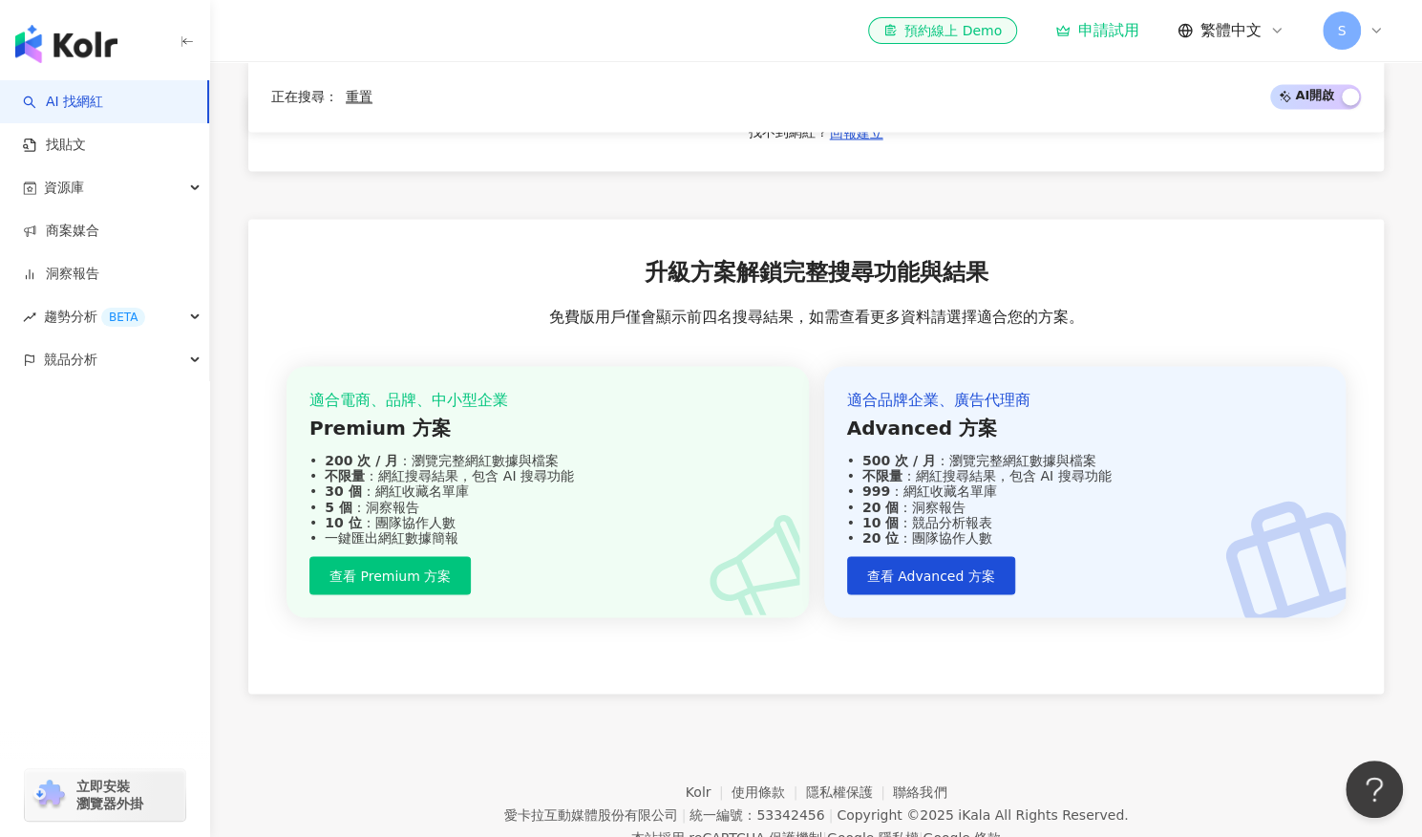
scroll to position [1845, 0]
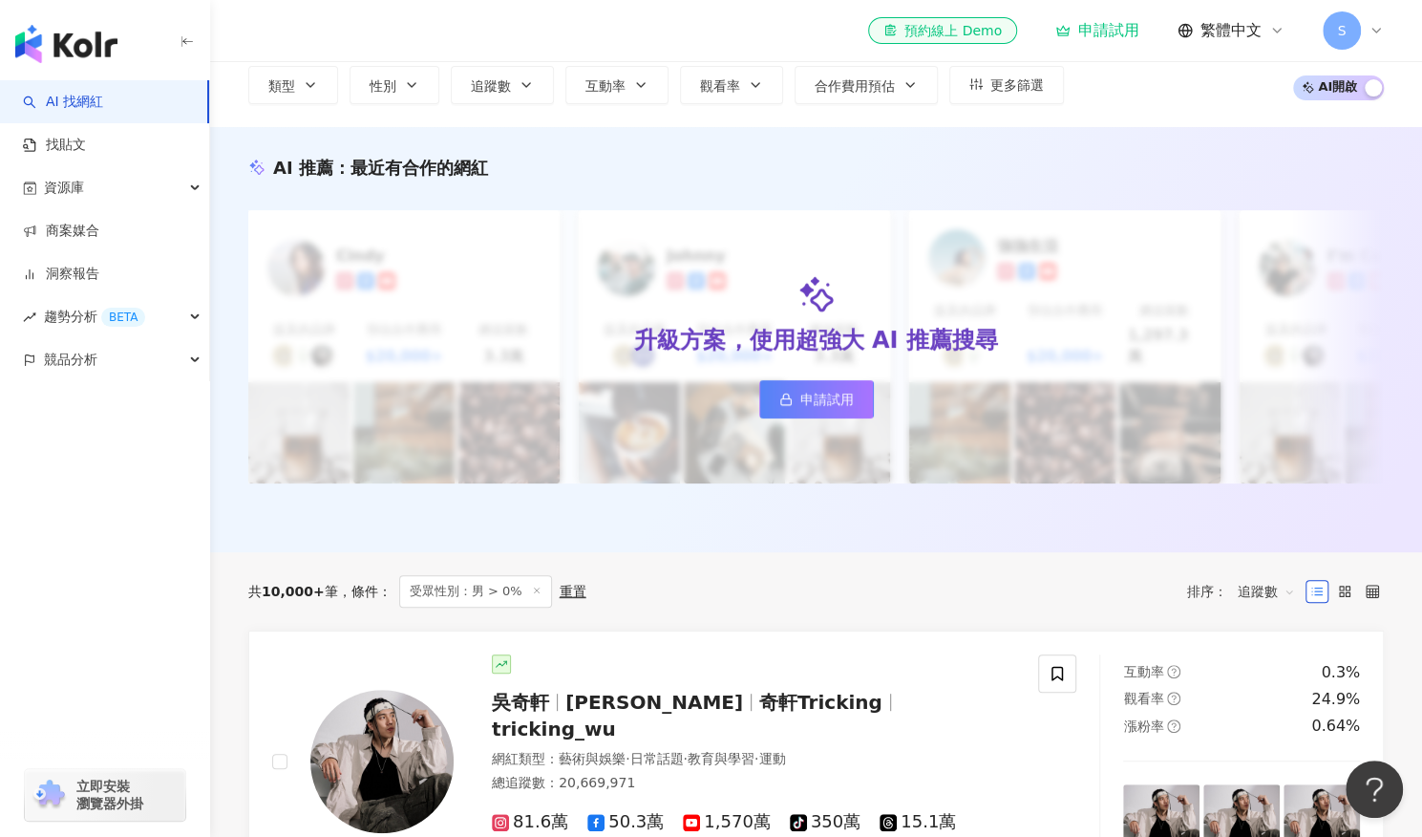
scroll to position [254, 0]
